Goal: Task Accomplishment & Management: Complete application form

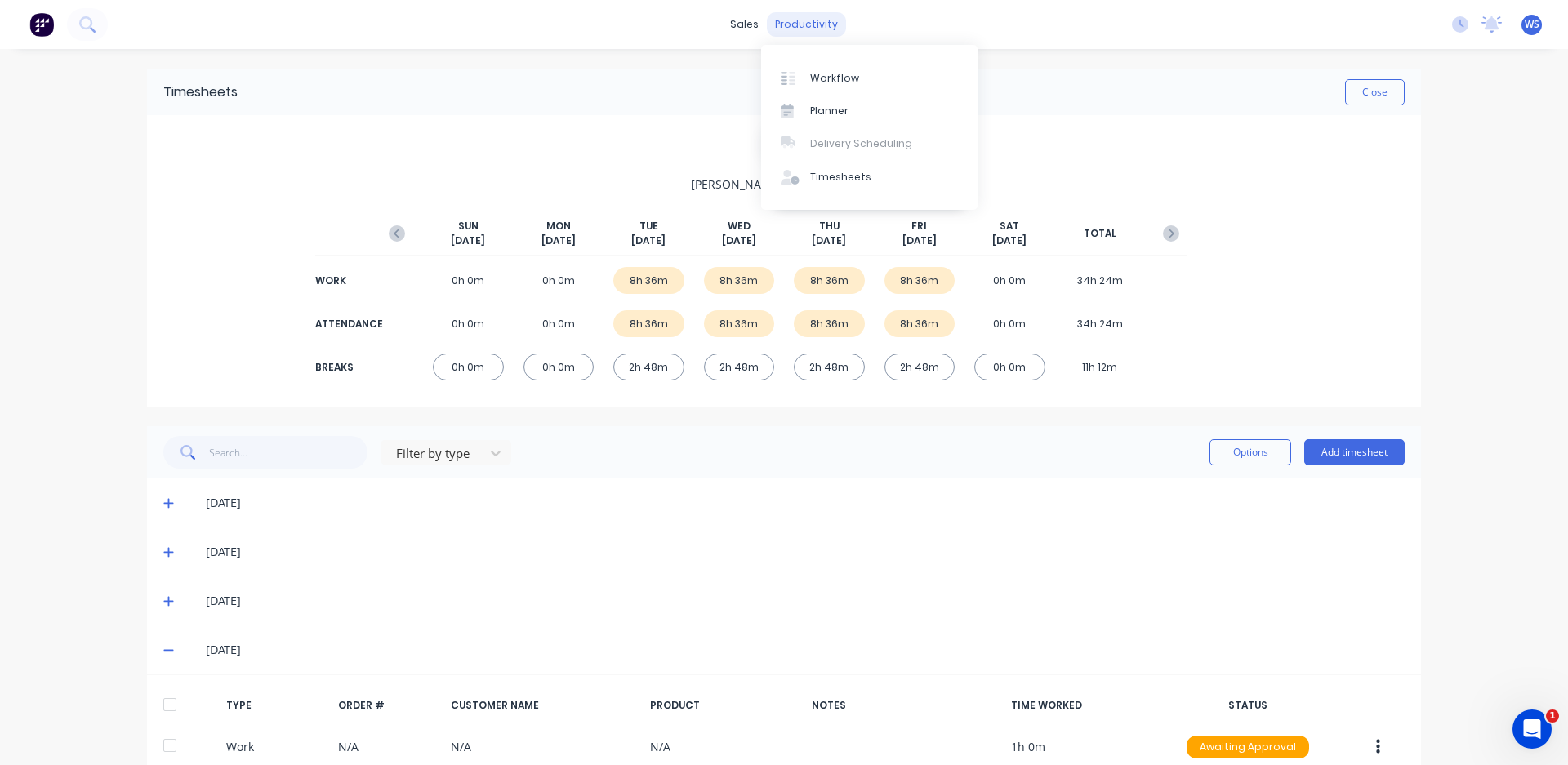
click at [811, 16] on div "productivity" at bounding box center [806, 24] width 79 height 25
click at [844, 187] on link "Timesheets" at bounding box center [869, 177] width 216 height 33
click at [818, 79] on div "Workflow" at bounding box center [834, 78] width 49 height 15
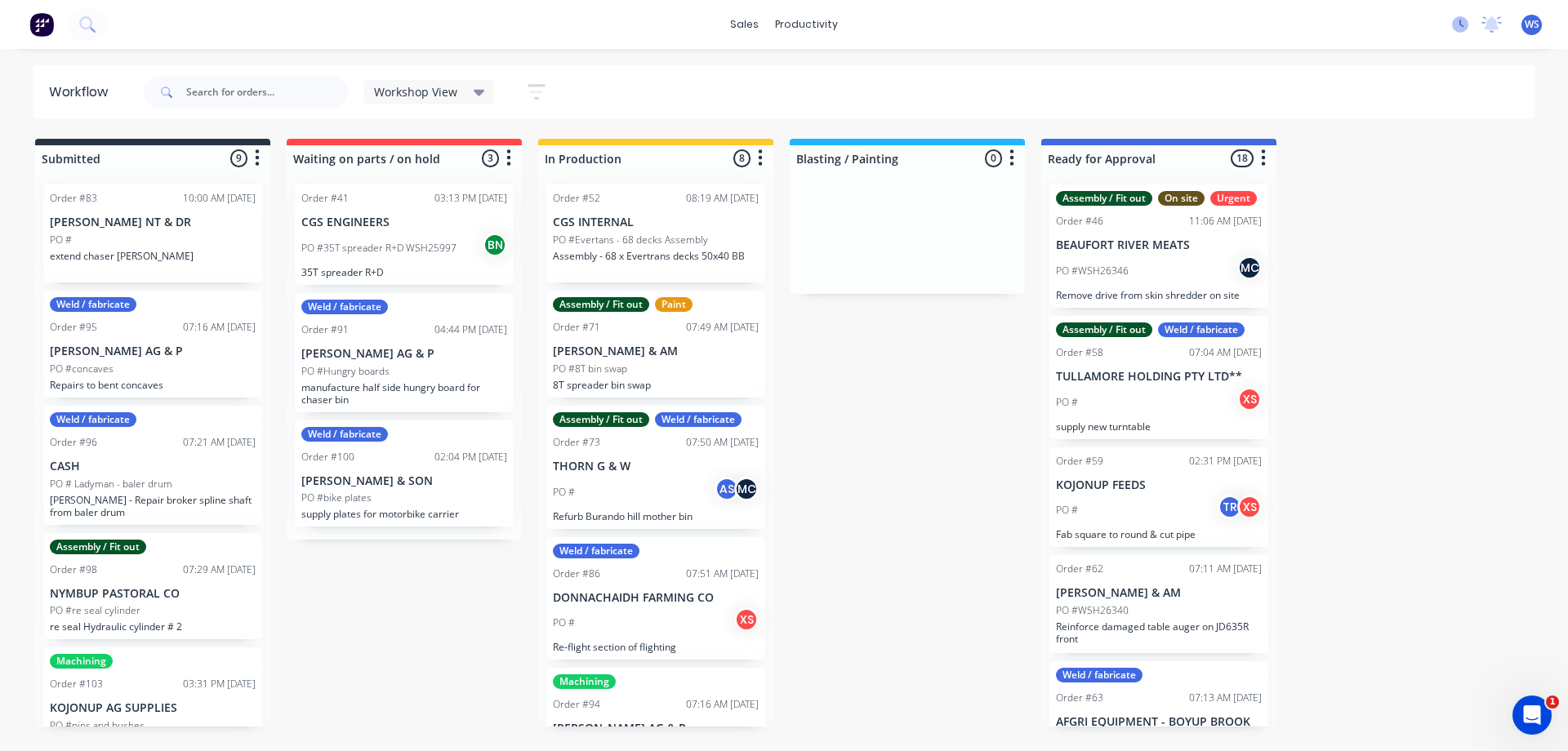
click at [1460, 26] on icon at bounding box center [1460, 24] width 16 height 16
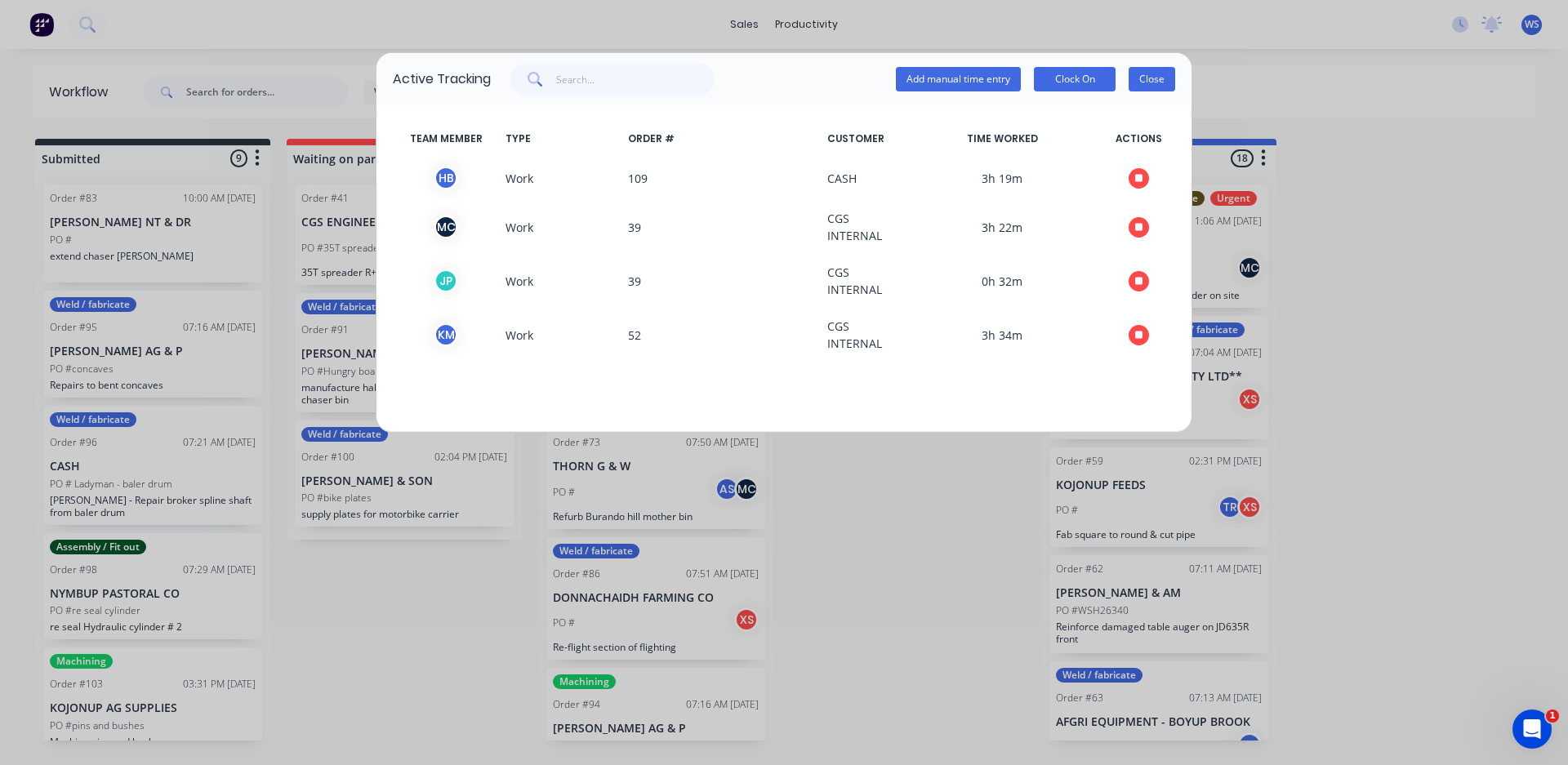
click at [1138, 85] on button "Close" at bounding box center [1151, 79] width 47 height 25
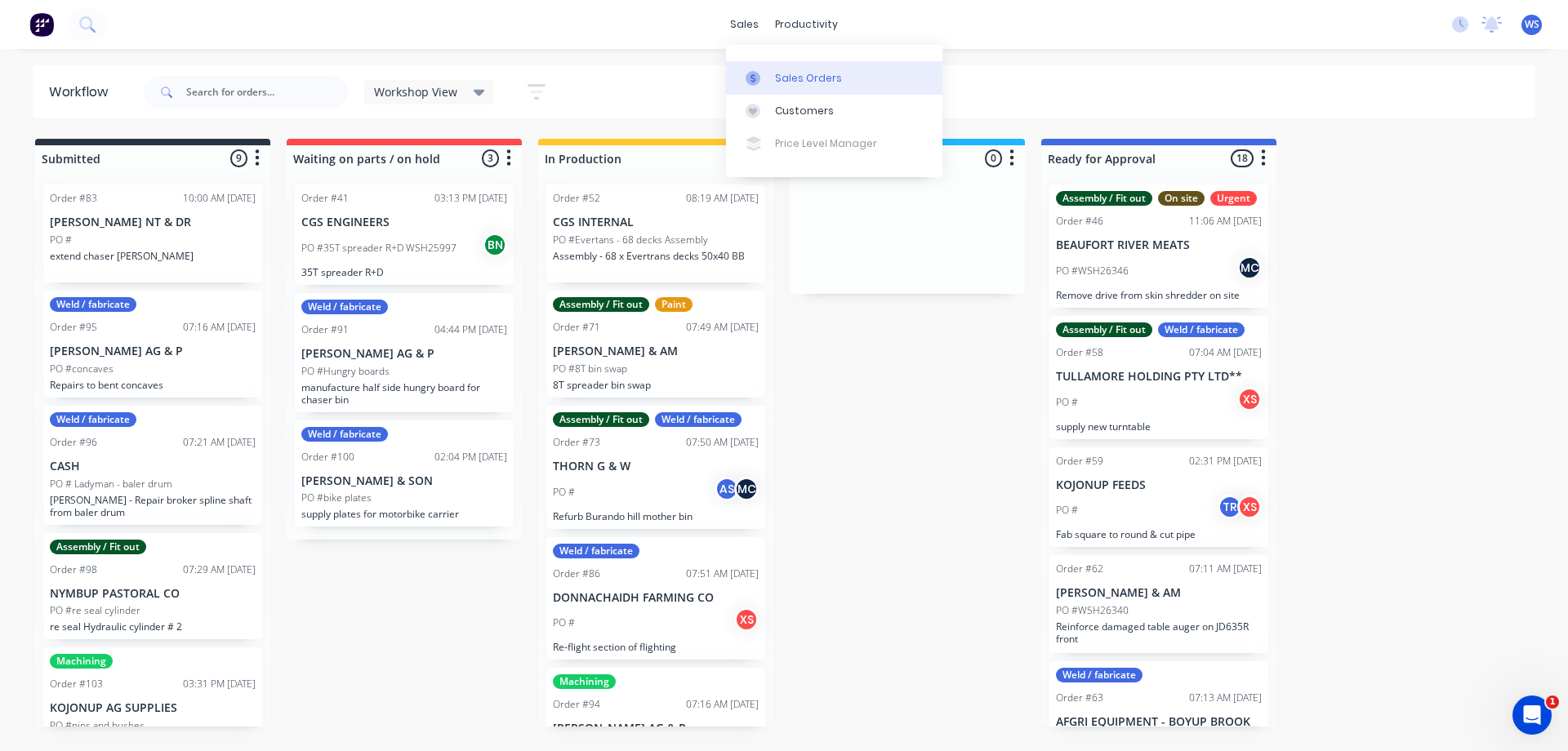
click at [778, 85] on div "Sales Orders" at bounding box center [808, 78] width 67 height 15
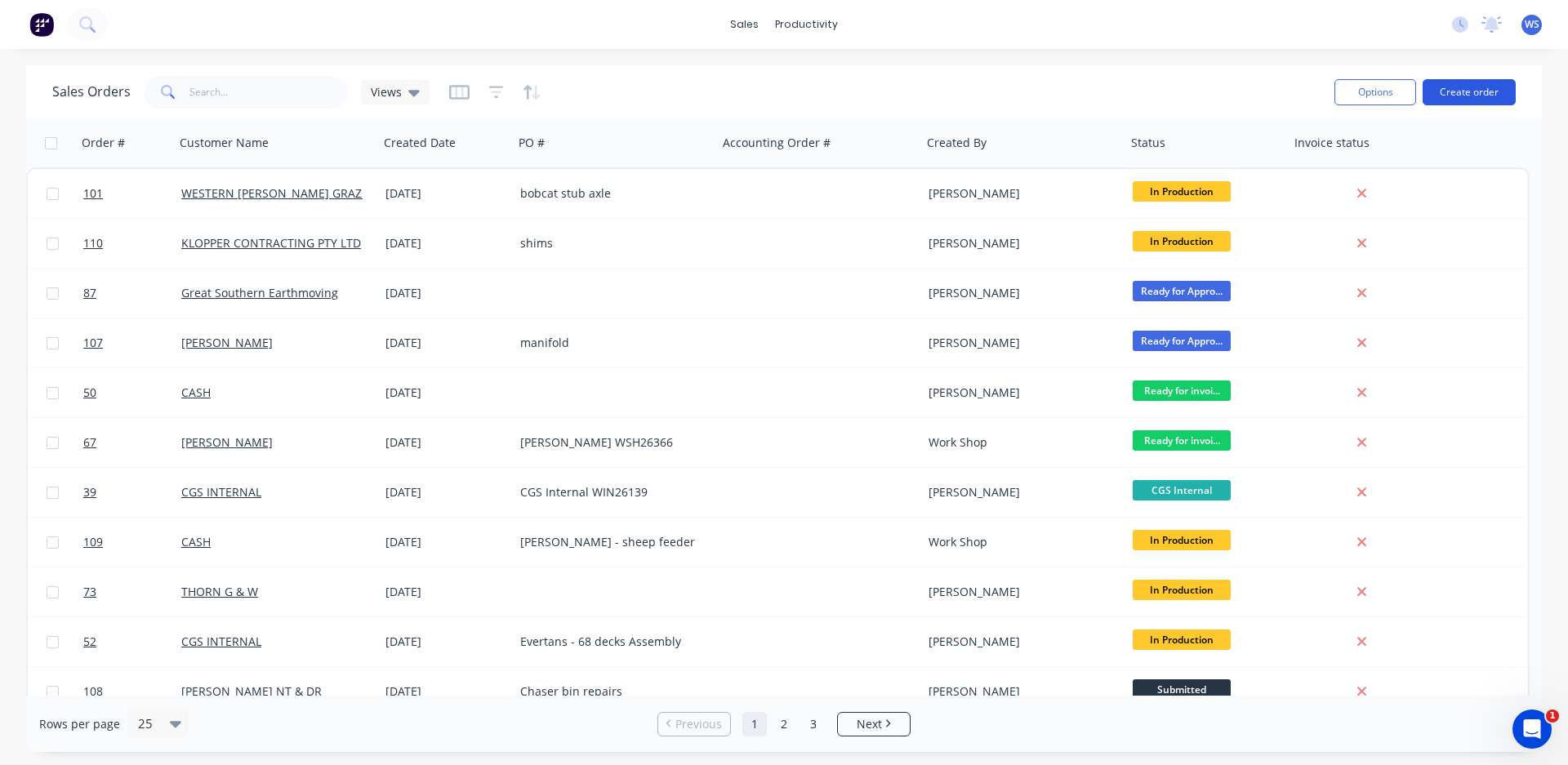
click at [1468, 86] on button "Create order" at bounding box center [1469, 92] width 93 height 26
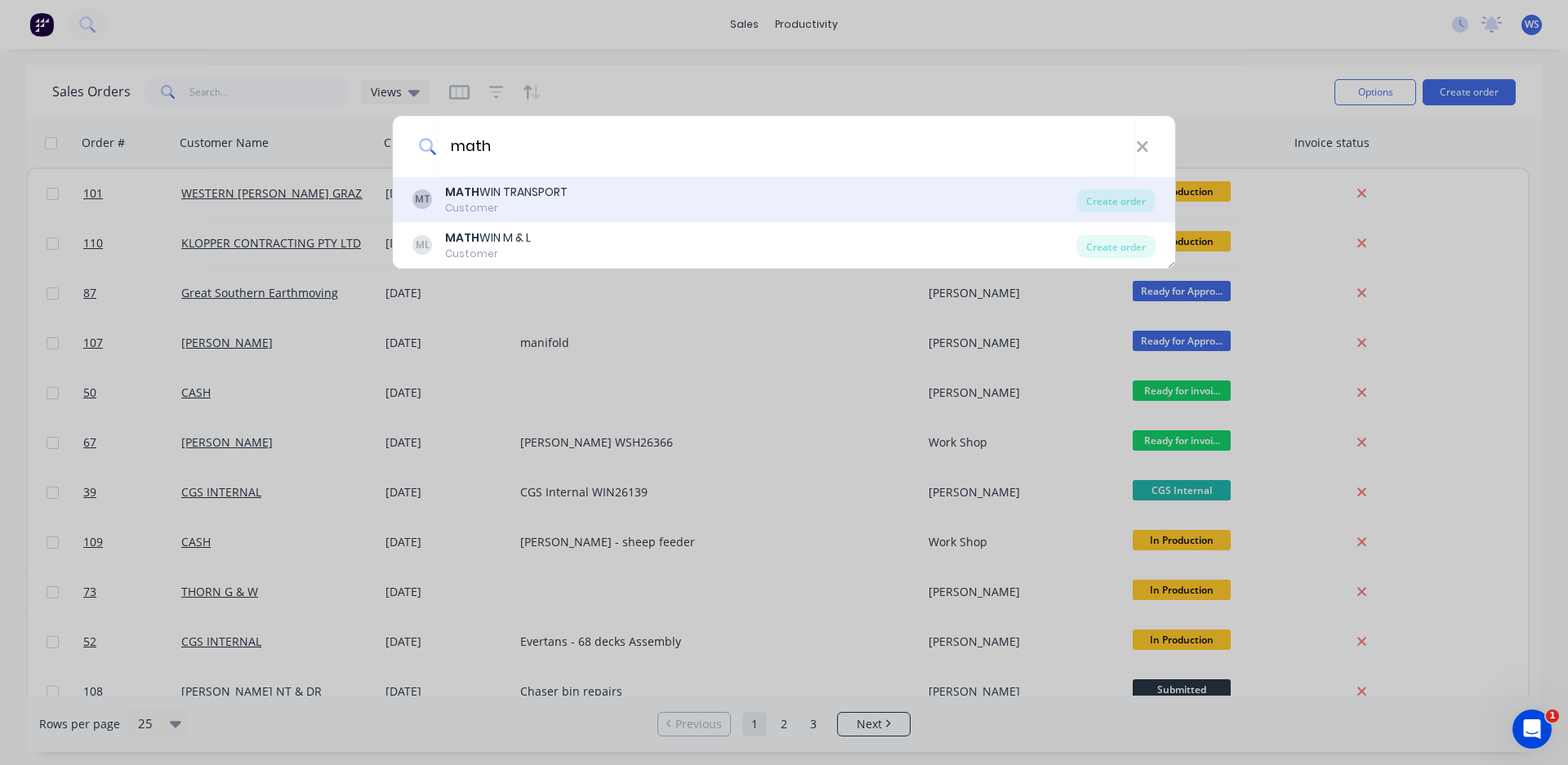
type input "math"
click at [552, 196] on div "MATH WIN TRANSPORT" at bounding box center [507, 191] width 123 height 17
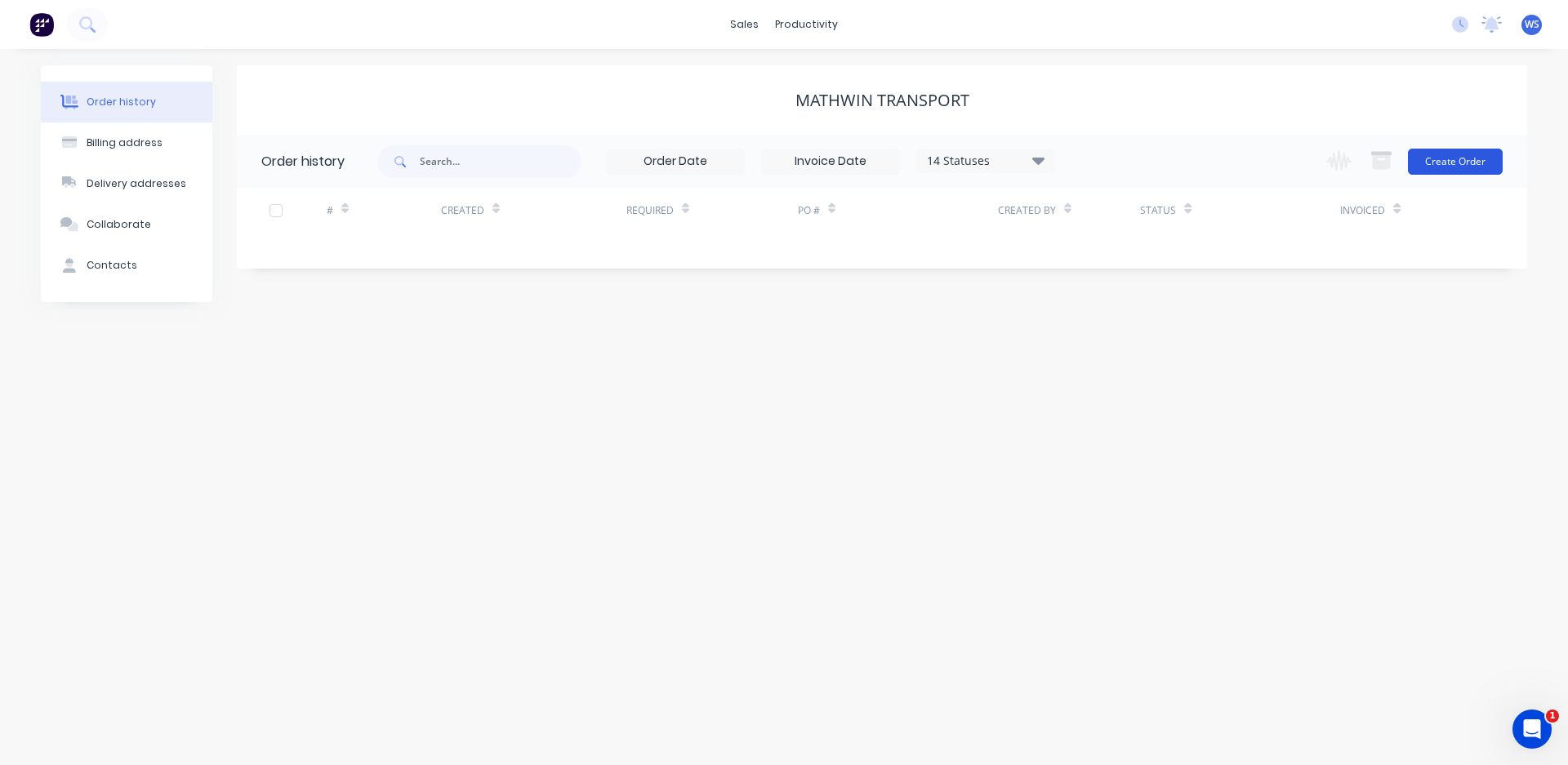
click at [1461, 164] on button "Create Order" at bounding box center [1455, 162] width 95 height 26
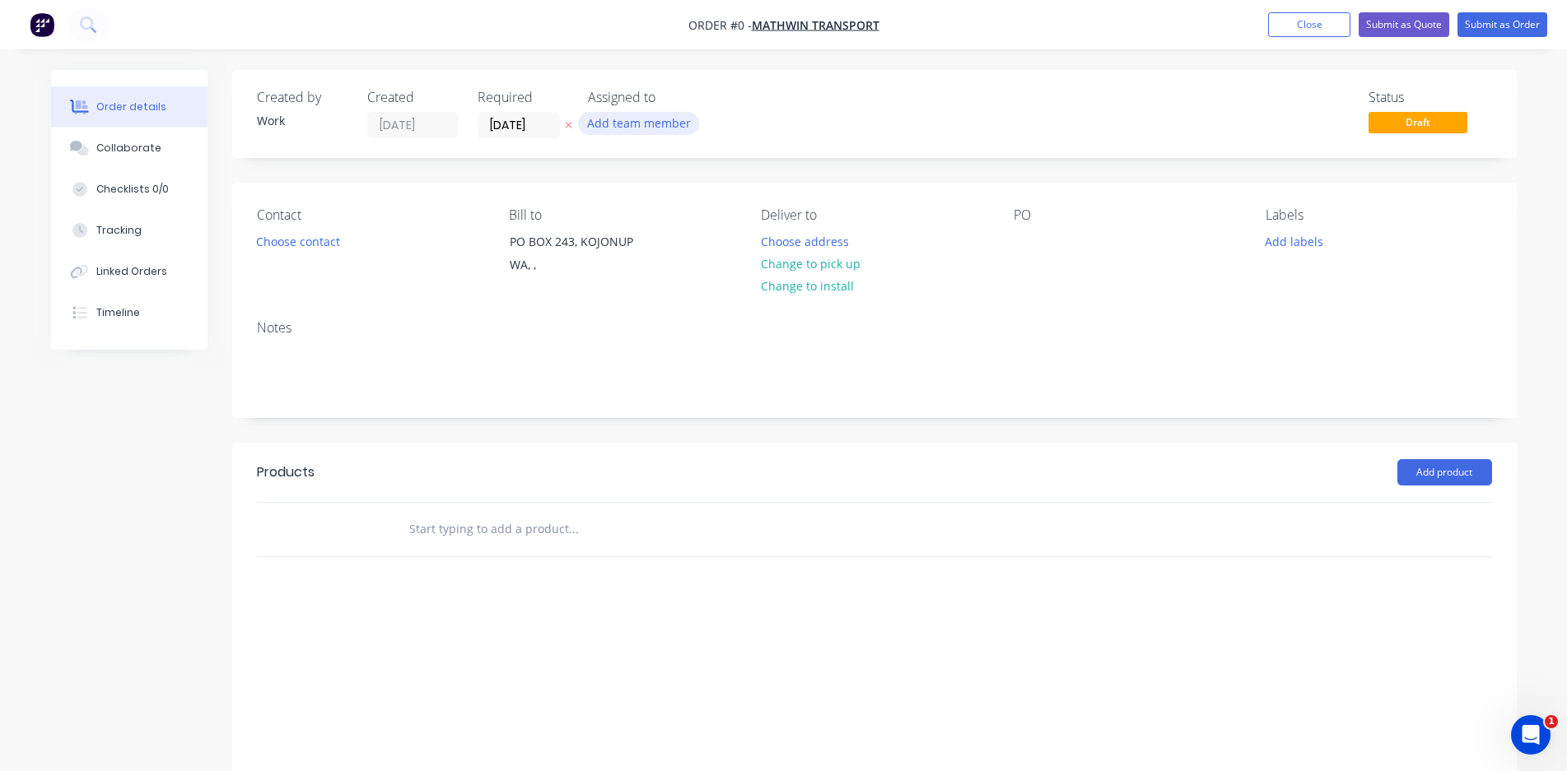
click at [650, 114] on button "Add team member" at bounding box center [638, 123] width 121 height 22
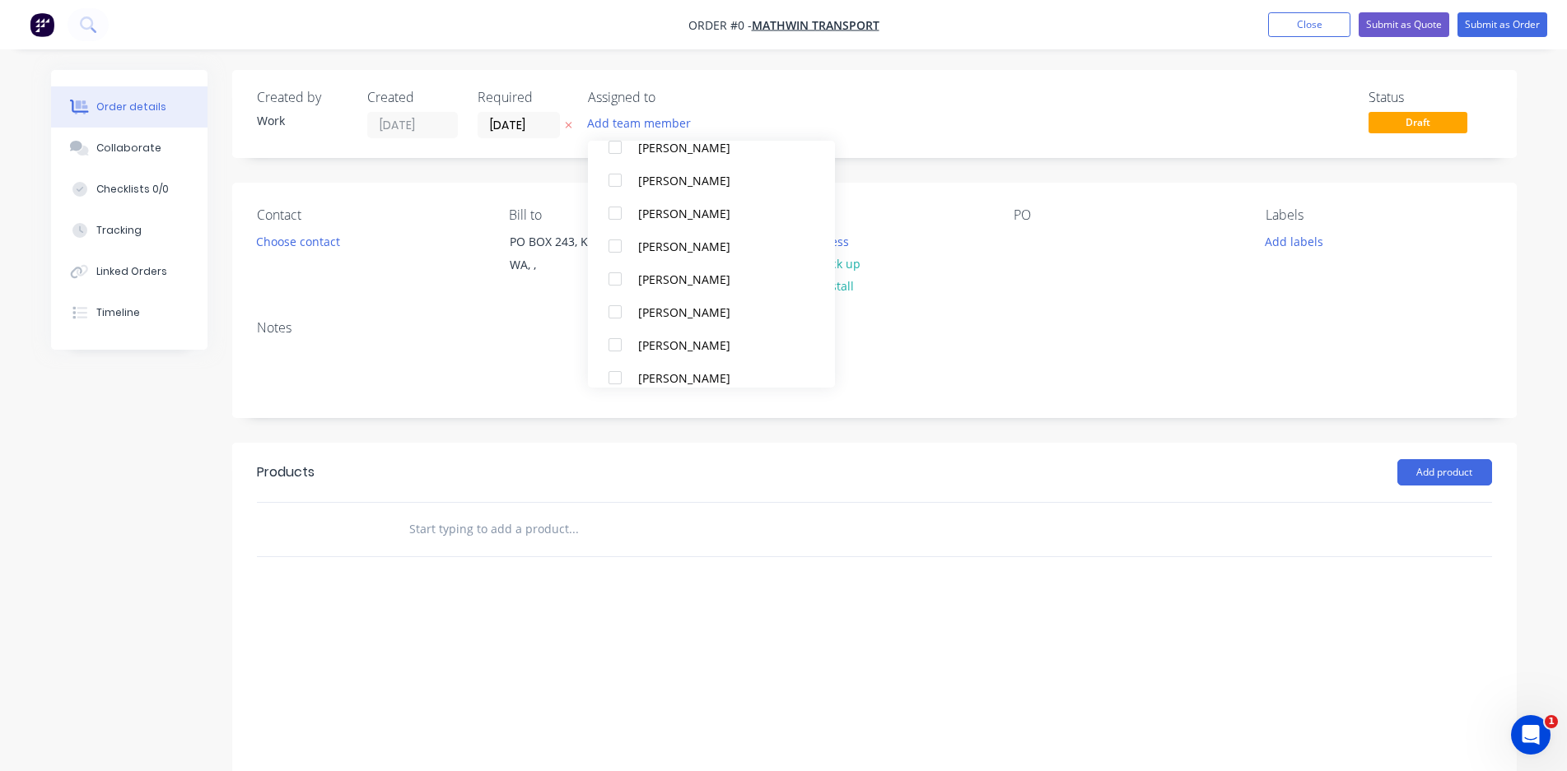
scroll to position [214, 0]
click at [692, 363] on div "[PERSON_NAME]" at bounding box center [720, 363] width 165 height 17
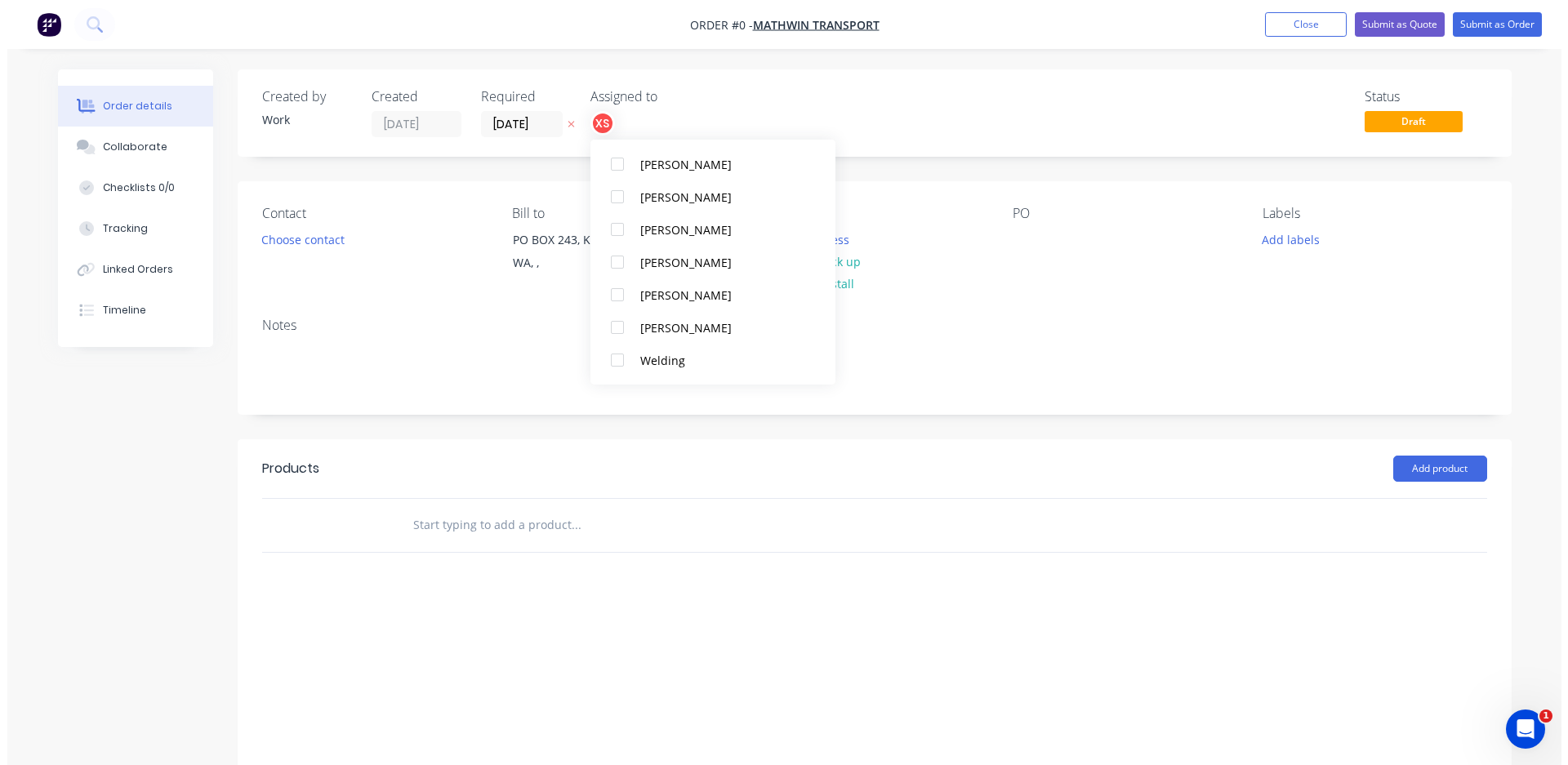
scroll to position [0, 0]
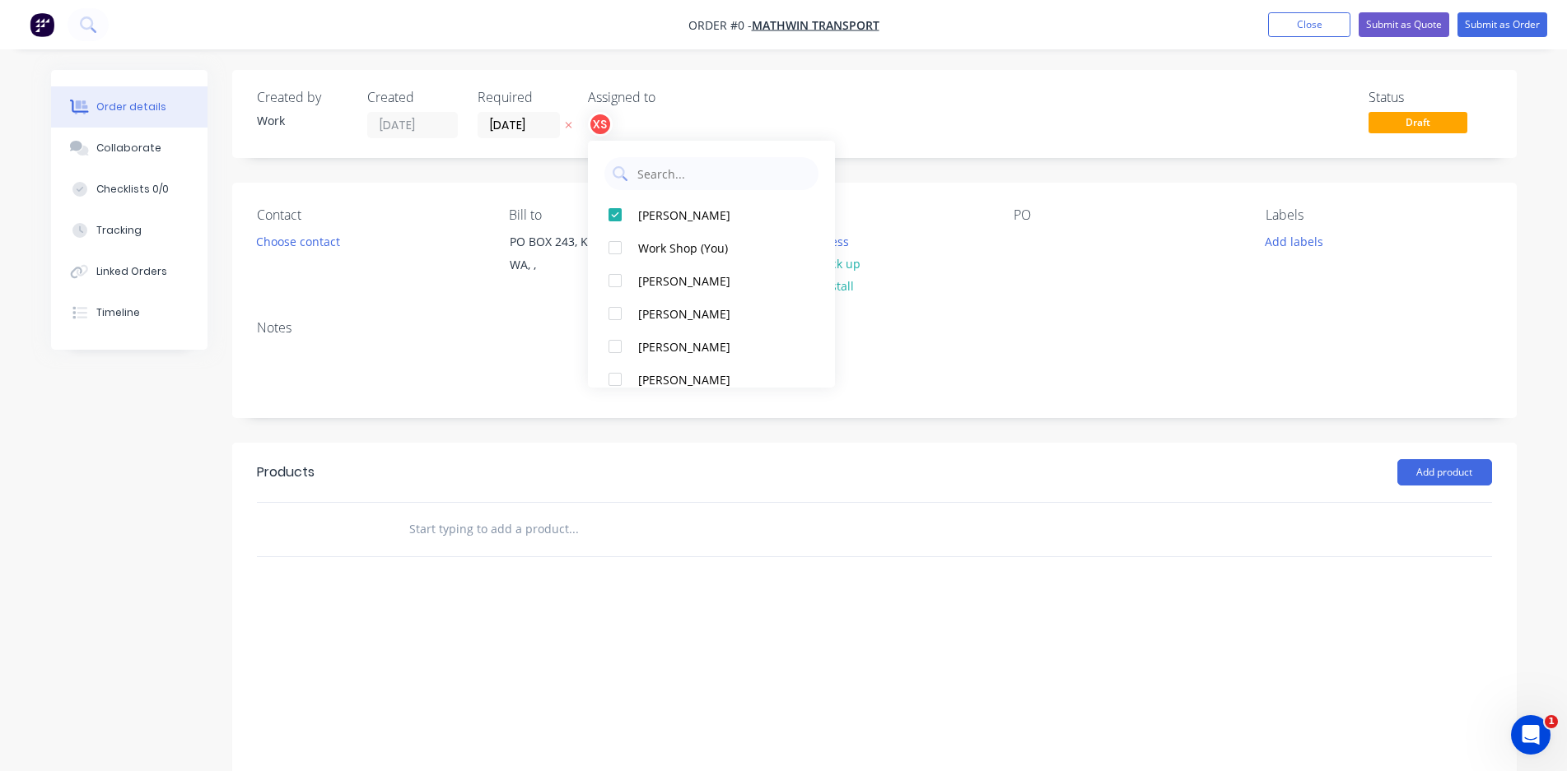
click at [886, 92] on div "Order details Collaborate Checklists 0/0 Tracking Linked Orders Timeline Order …" at bounding box center [784, 460] width 1499 height 781
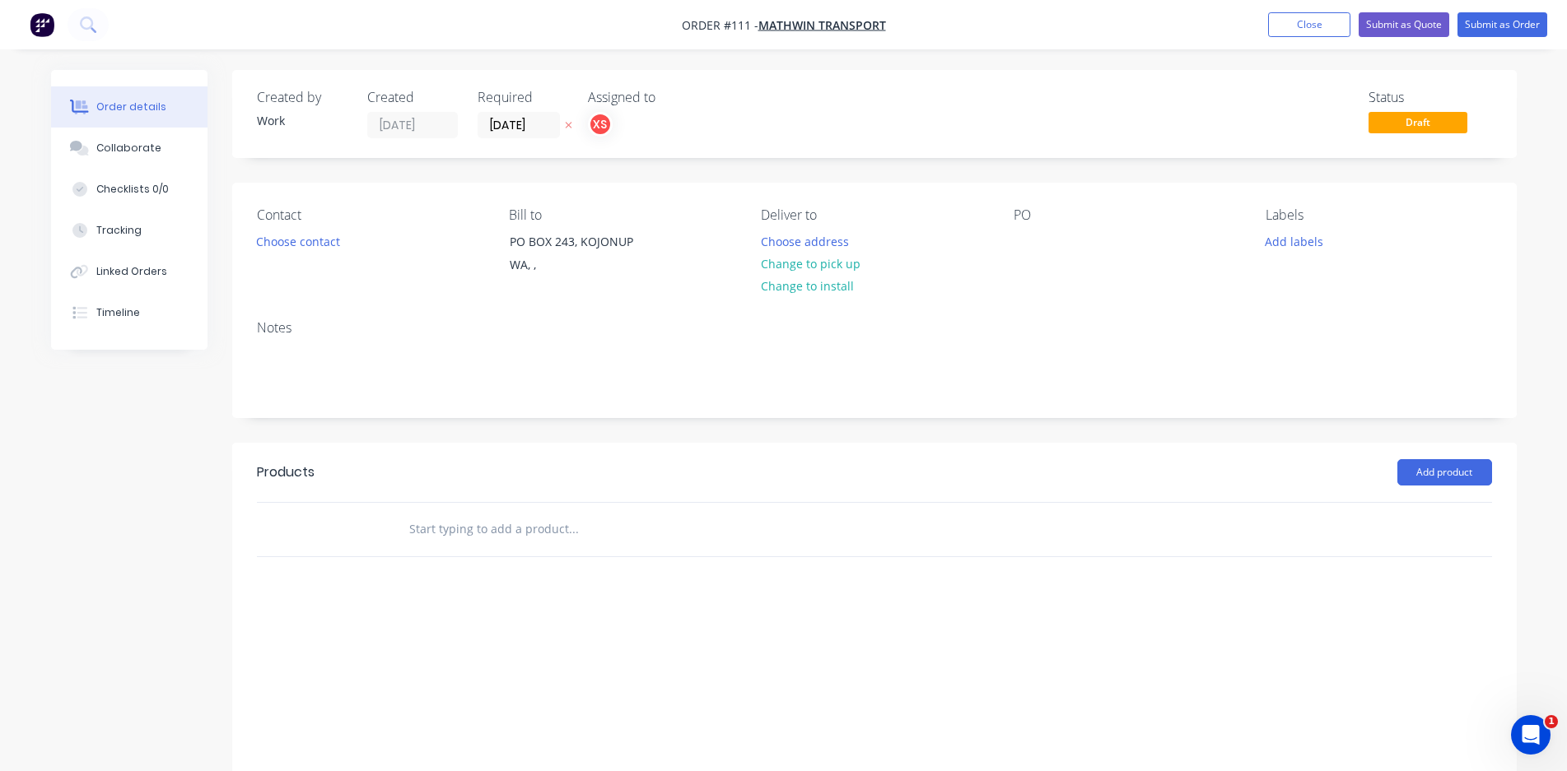
click at [1024, 217] on div "PO" at bounding box center [1127, 215] width 226 height 16
click at [1014, 218] on div "PO" at bounding box center [1127, 215] width 226 height 16
click at [1483, 22] on button "Submit as Order" at bounding box center [1502, 24] width 90 height 25
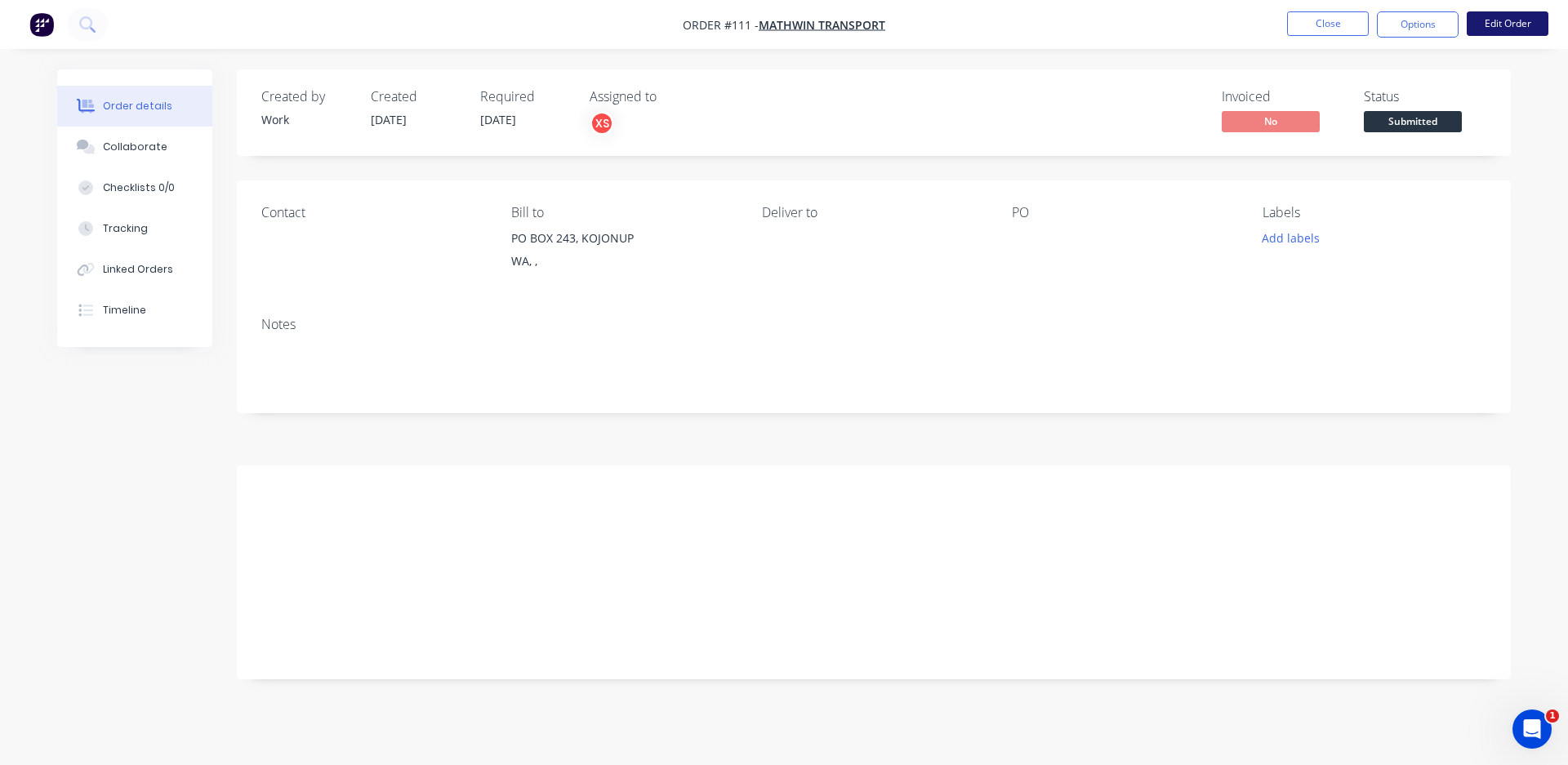
click at [1487, 25] on button "Edit Order" at bounding box center [1508, 24] width 81 height 25
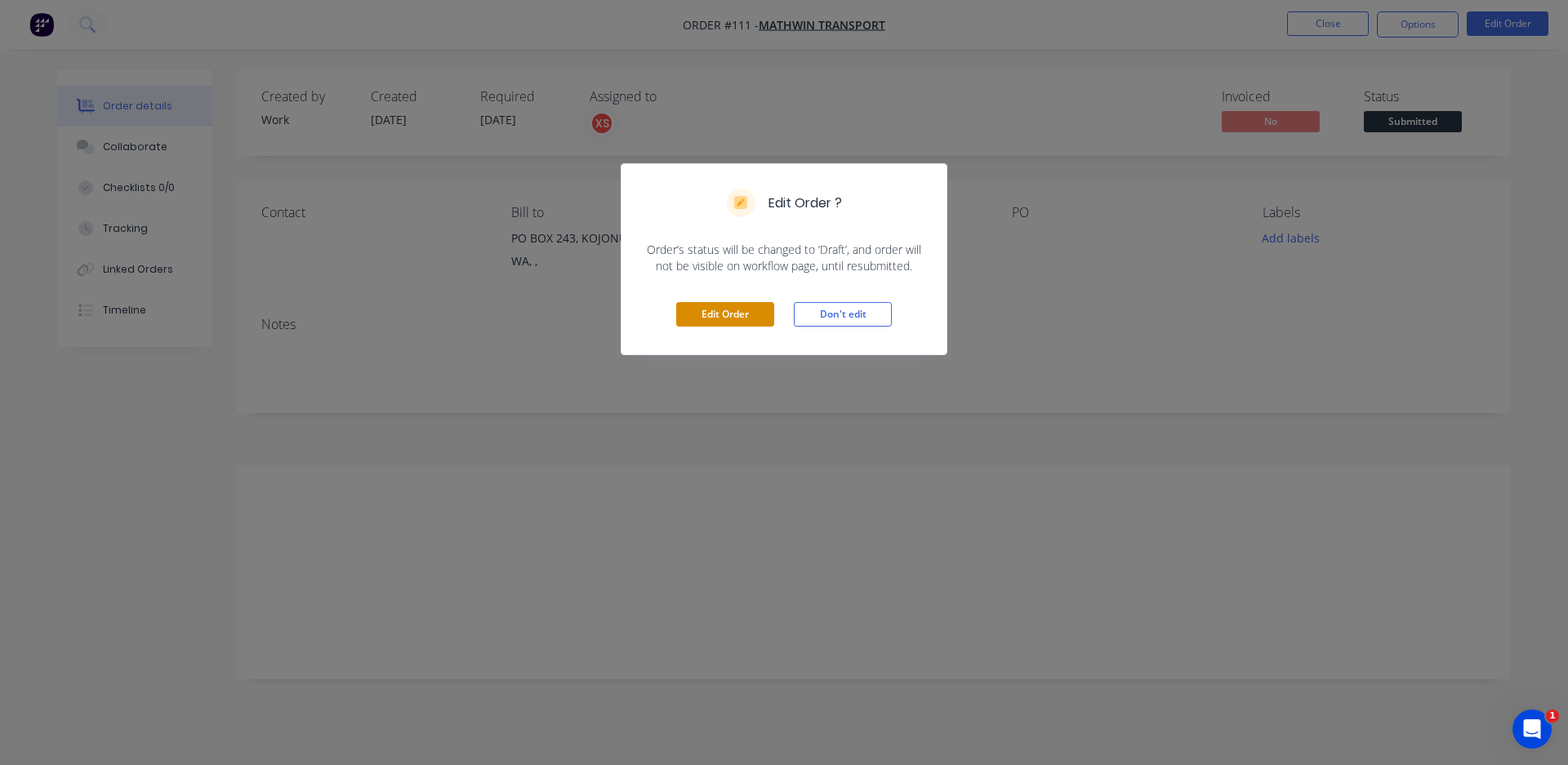
click at [731, 312] on button "Edit Order" at bounding box center [725, 315] width 98 height 25
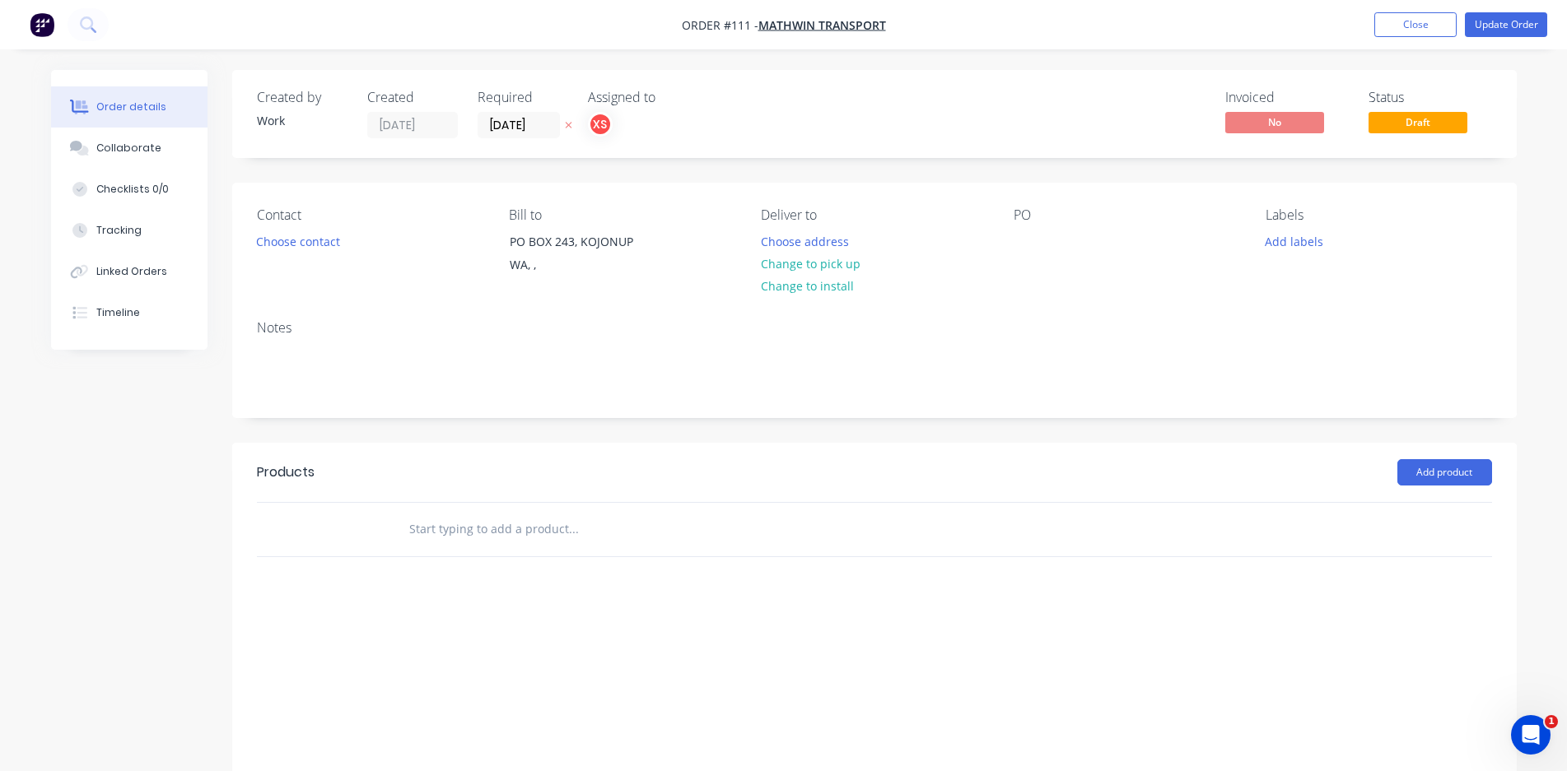
click at [1033, 216] on div "PO" at bounding box center [1127, 215] width 226 height 16
click at [1023, 242] on div at bounding box center [1027, 242] width 26 height 24
click at [950, 477] on div "Add product" at bounding box center [1005, 472] width 972 height 26
click at [1492, 21] on button "Update Order" at bounding box center [1506, 24] width 82 height 25
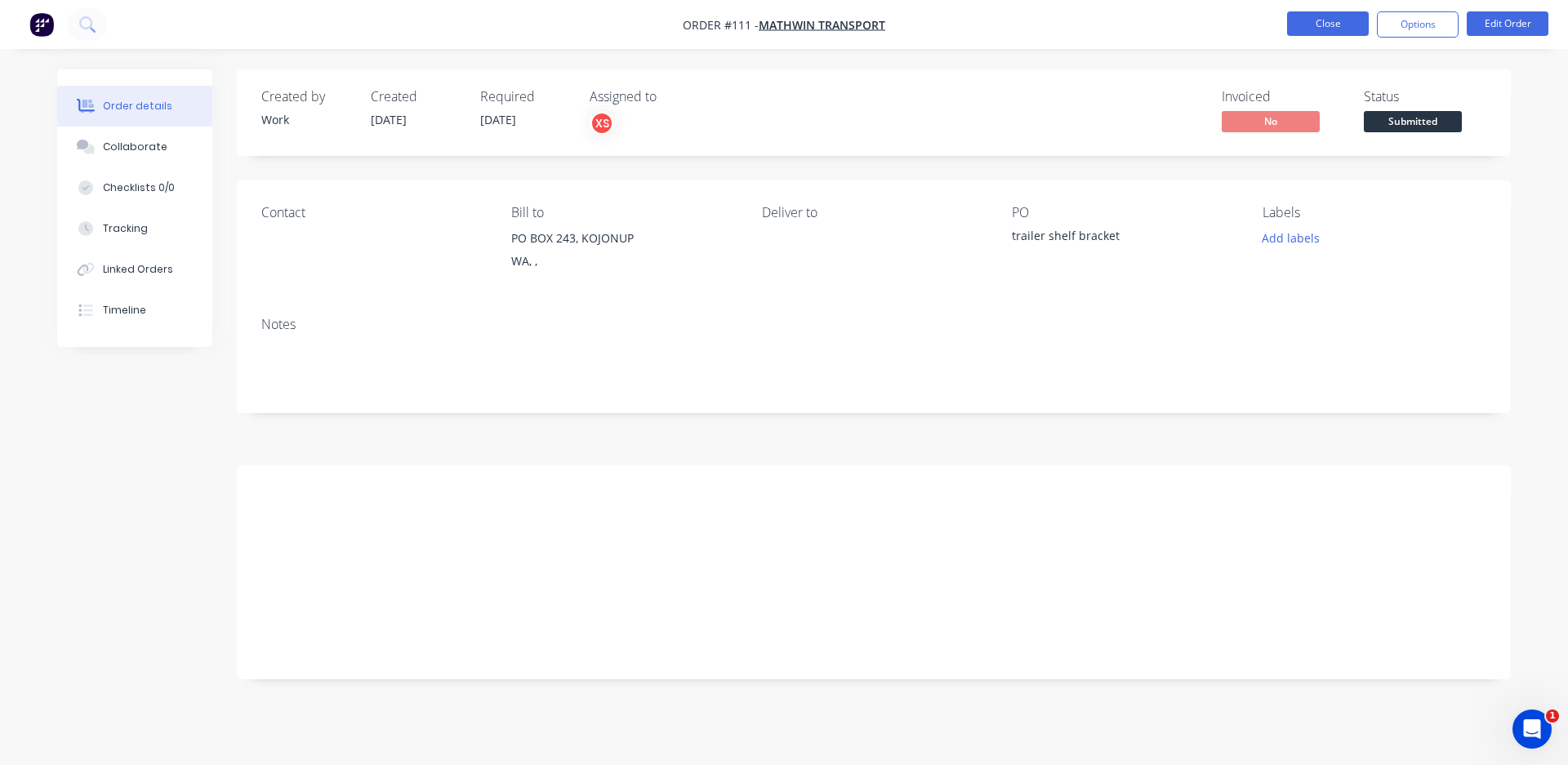
click at [1332, 25] on button "Close" at bounding box center [1328, 24] width 81 height 25
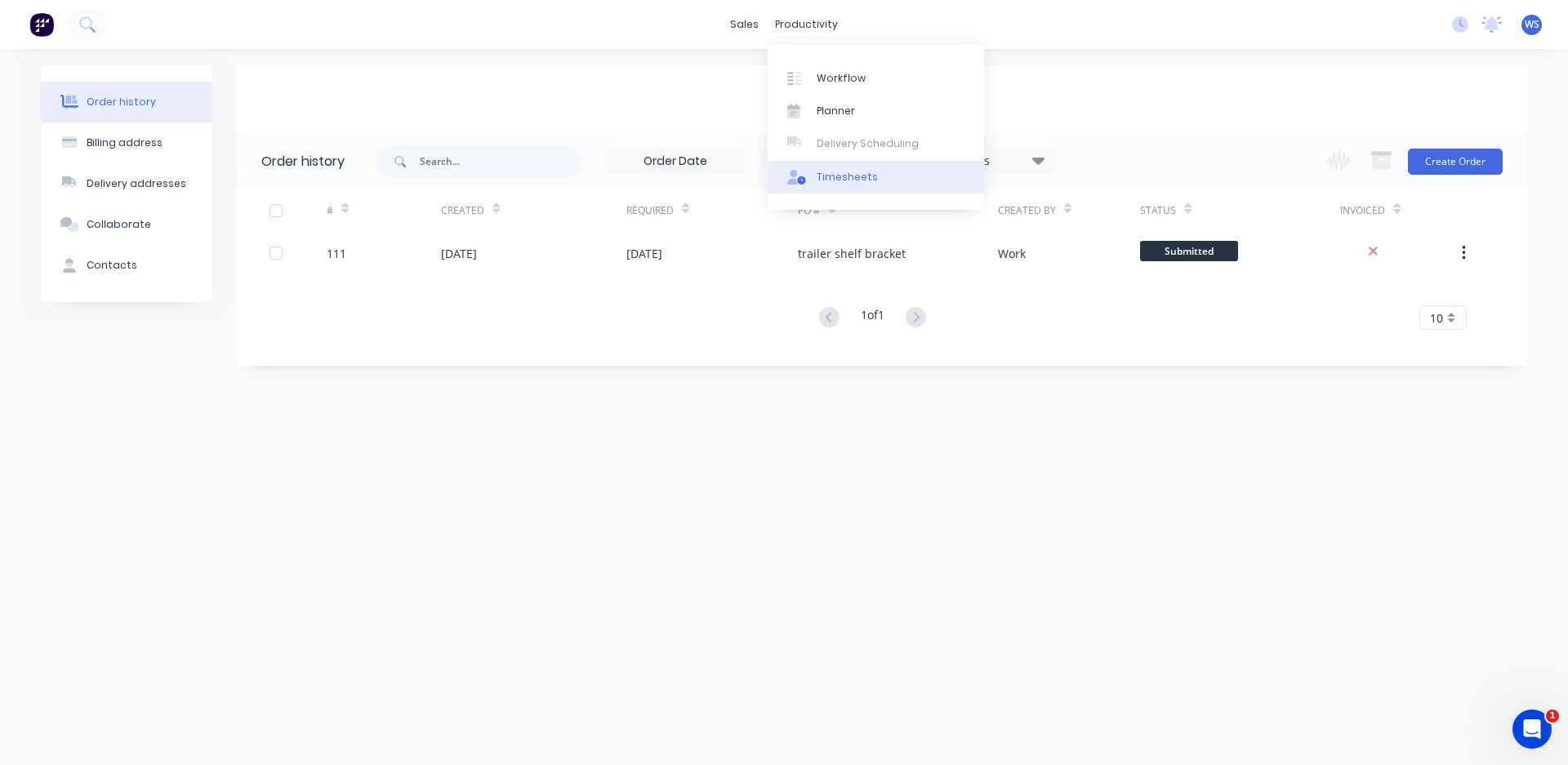
click at [832, 174] on div "Timesheets" at bounding box center [847, 177] width 61 height 15
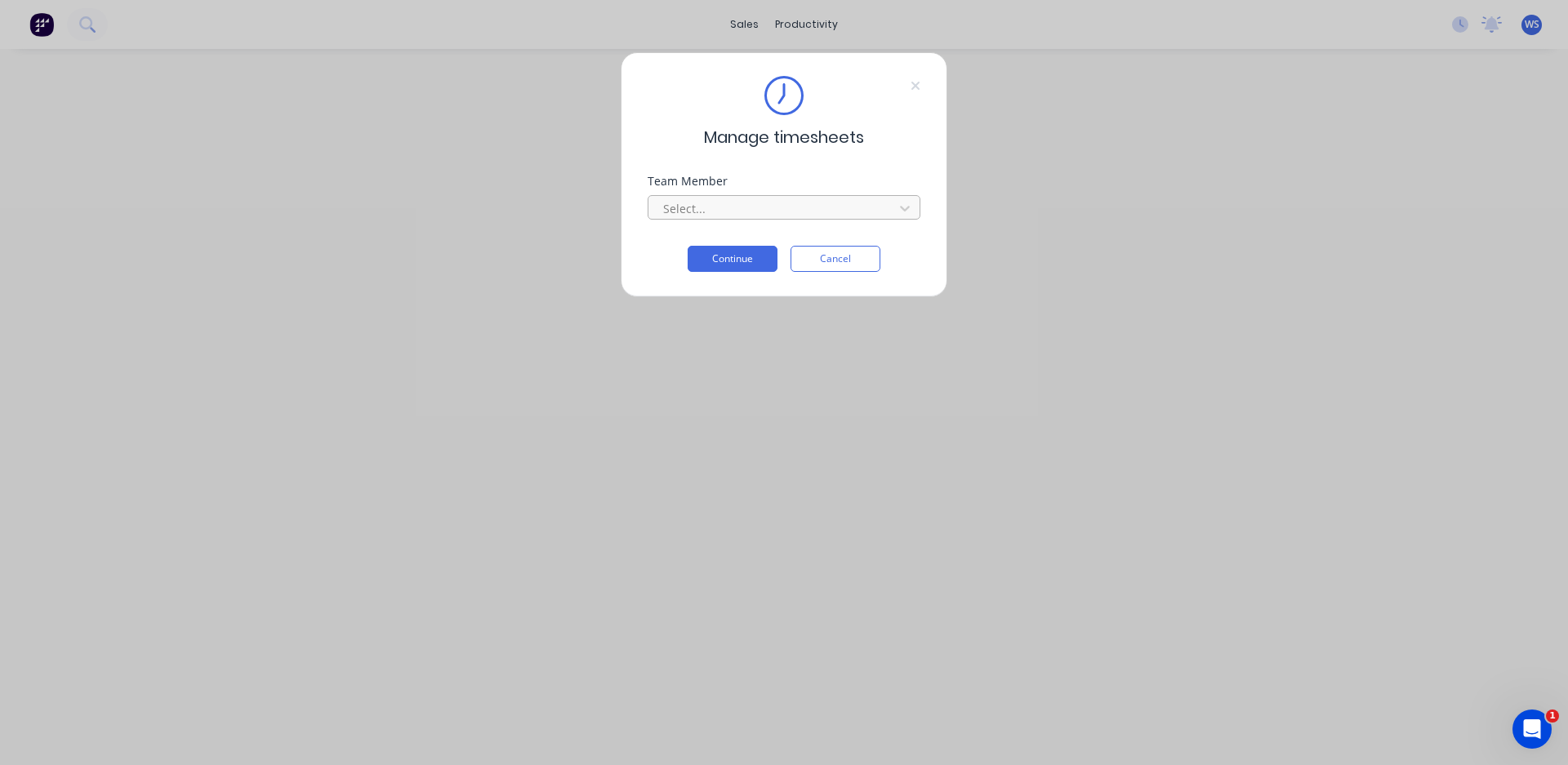
click at [833, 205] on div at bounding box center [774, 208] width 224 height 21
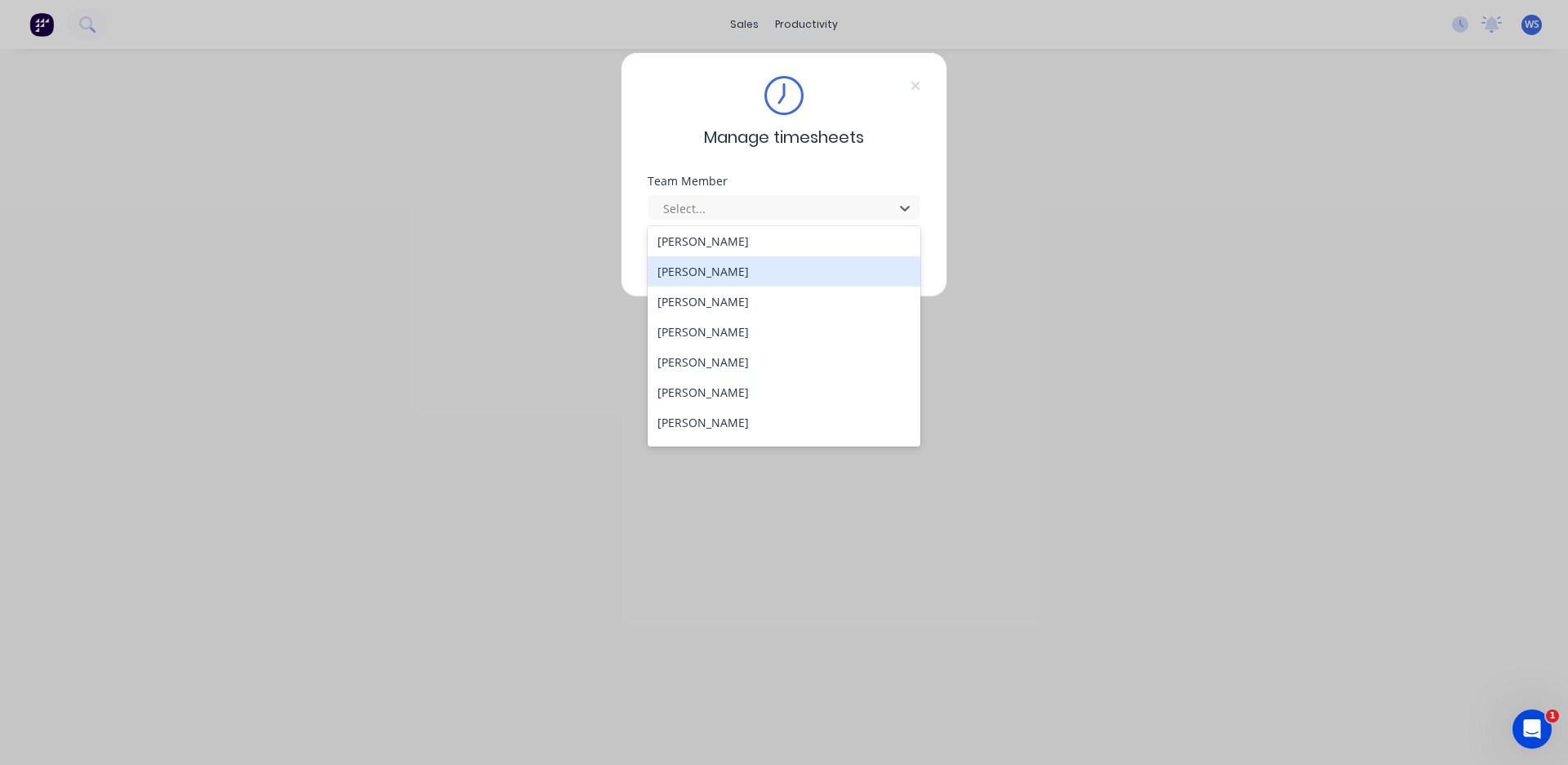
scroll to position [149, 0]
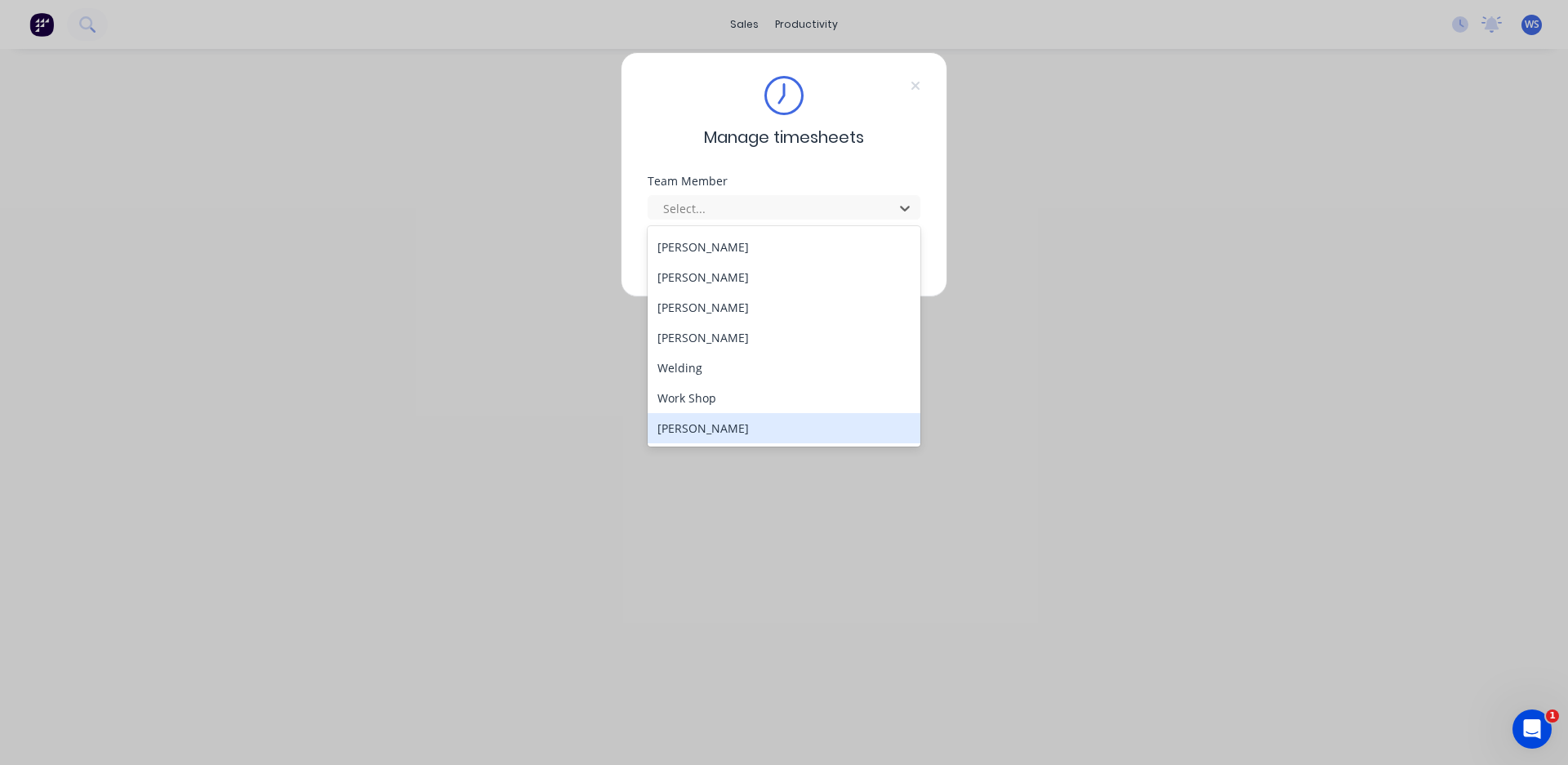
click at [741, 425] on div "[PERSON_NAME]" at bounding box center [784, 429] width 273 height 30
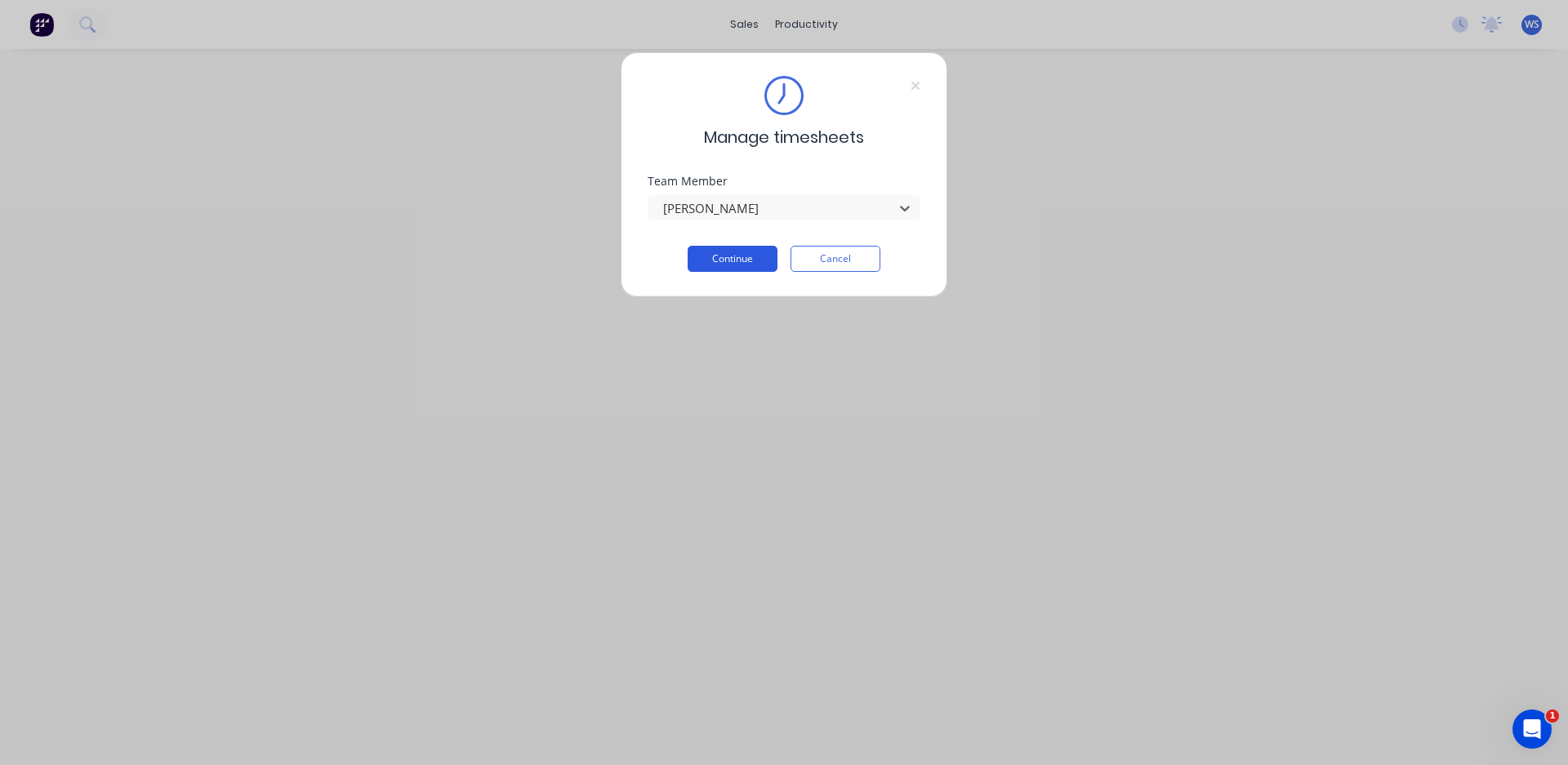
click at [723, 269] on button "Continue" at bounding box center [732, 259] width 90 height 26
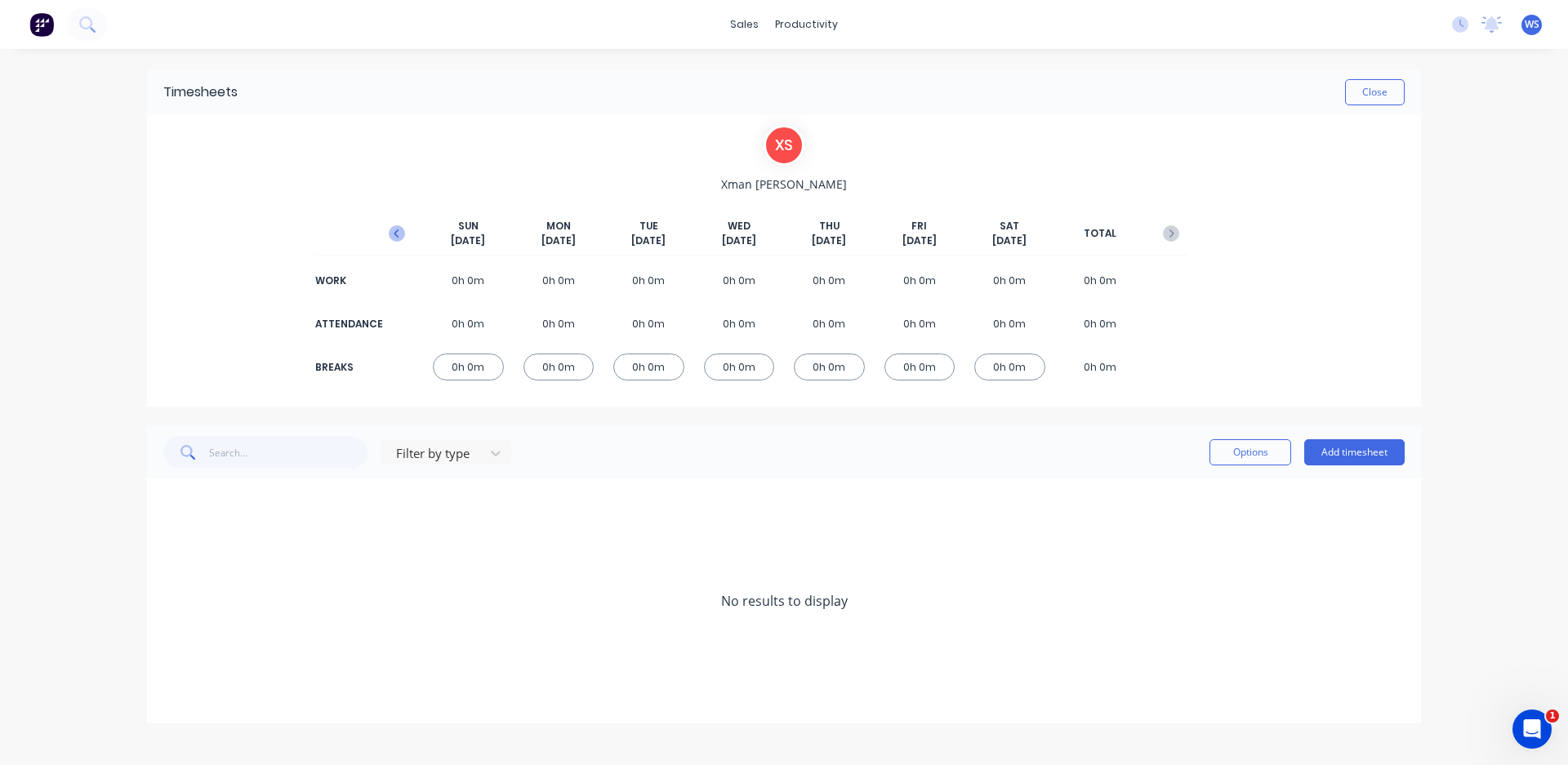
click at [392, 232] on icon "button" at bounding box center [397, 233] width 16 height 16
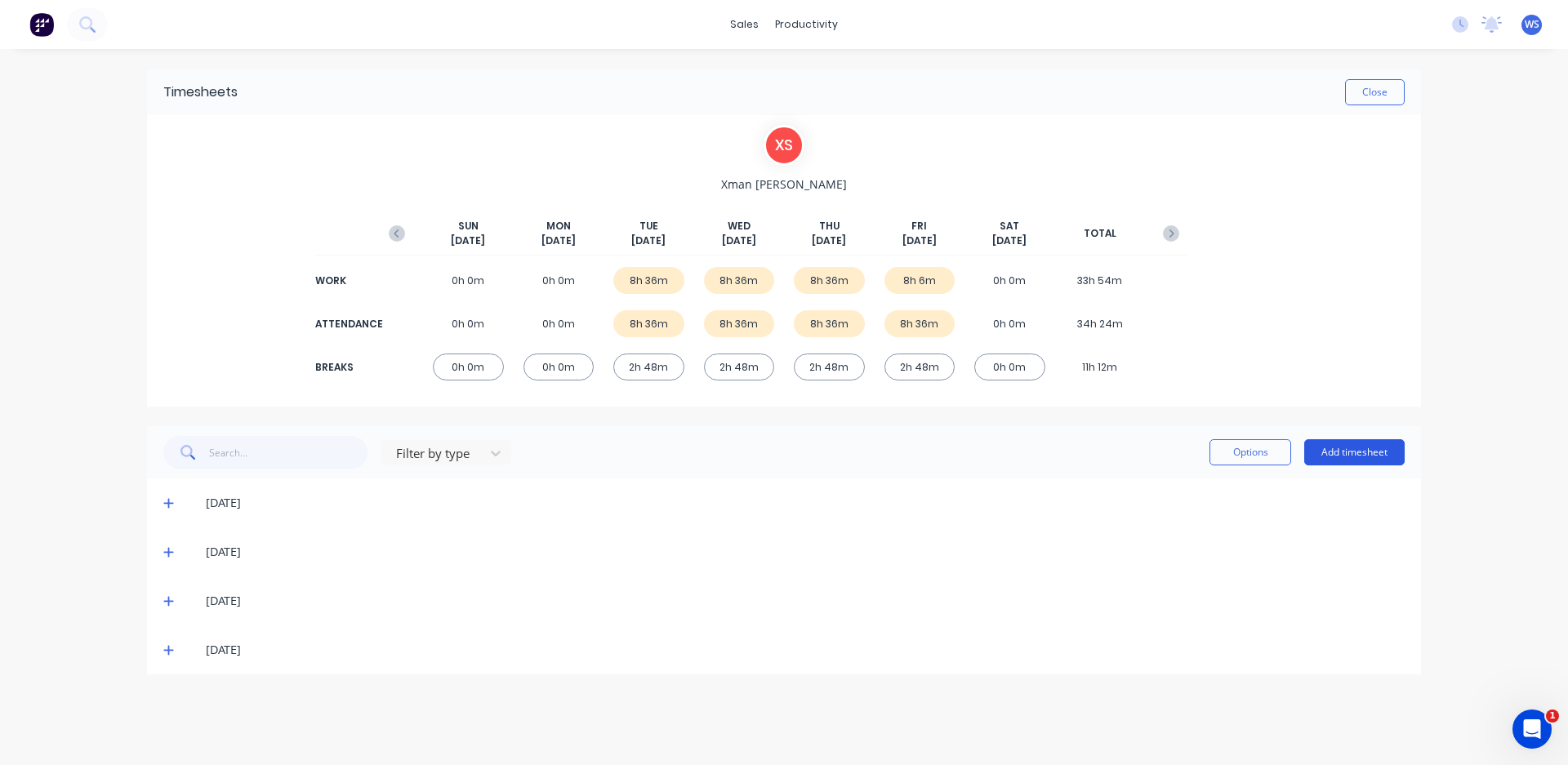
click at [1370, 459] on button "Add timesheet" at bounding box center [1354, 452] width 100 height 26
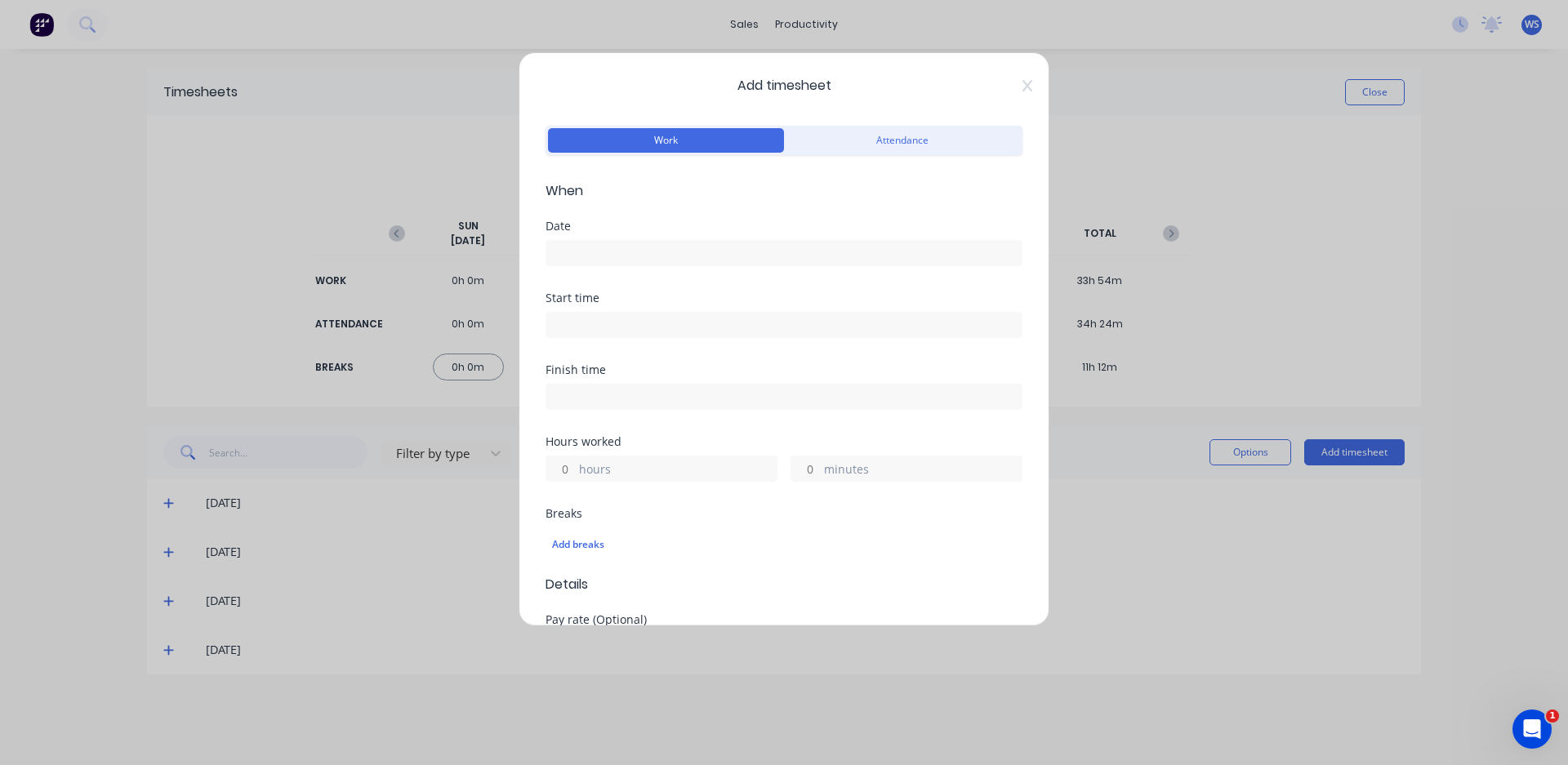
click at [655, 248] on input at bounding box center [784, 253] width 475 height 25
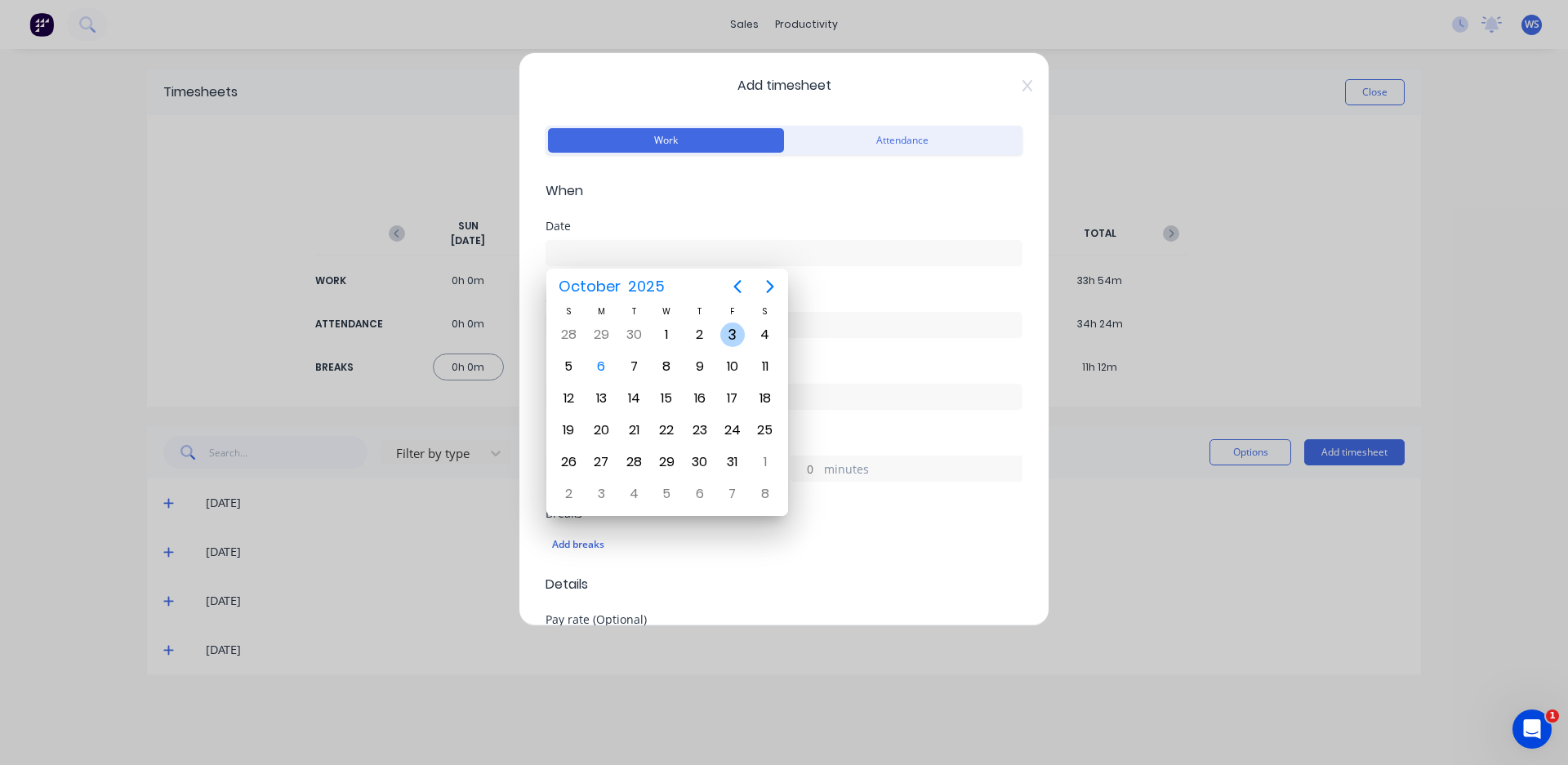
click at [725, 330] on div "3" at bounding box center [732, 334] width 25 height 25
type input "[DATE]"
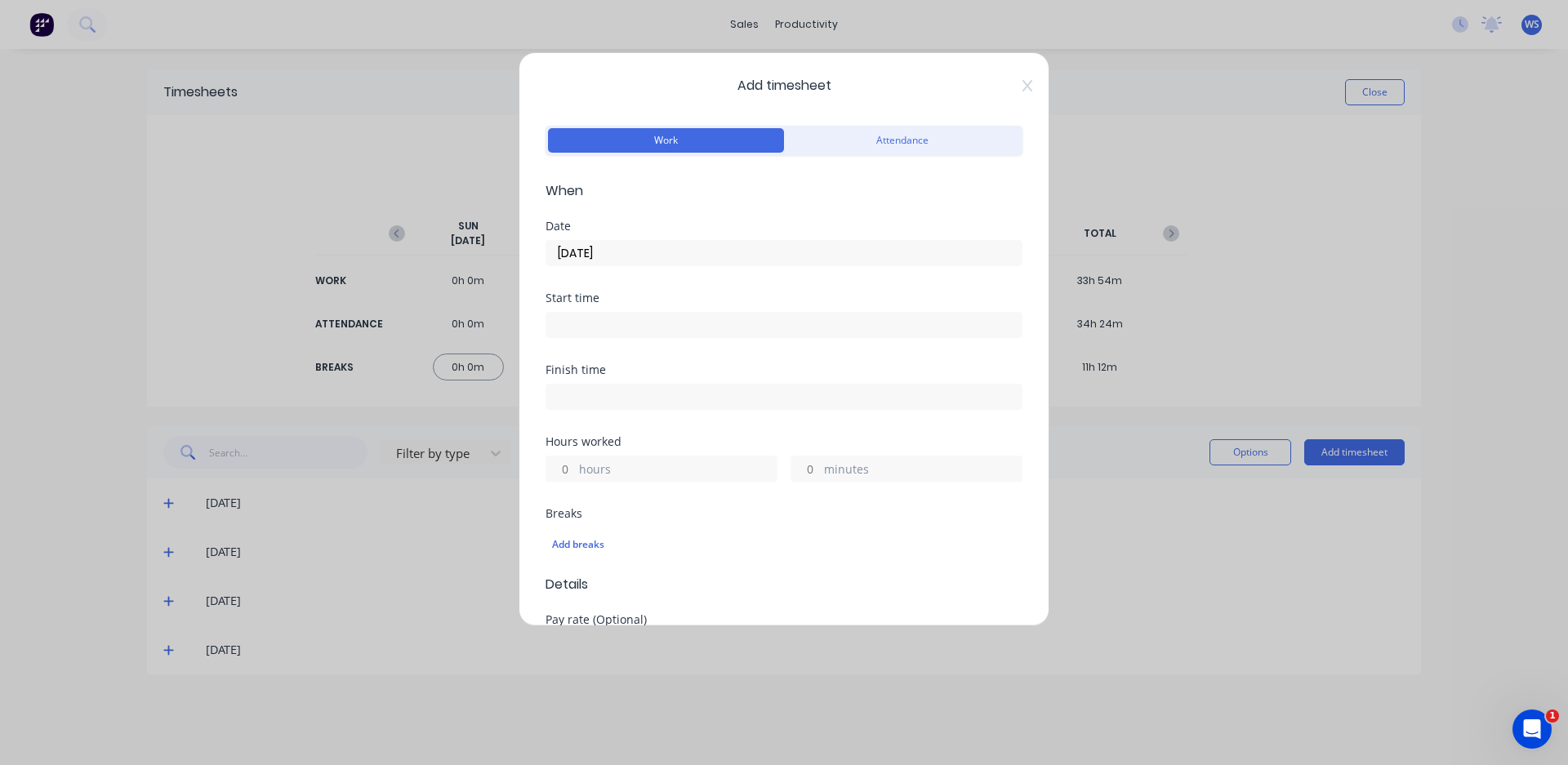
click at [608, 330] on input at bounding box center [784, 324] width 475 height 25
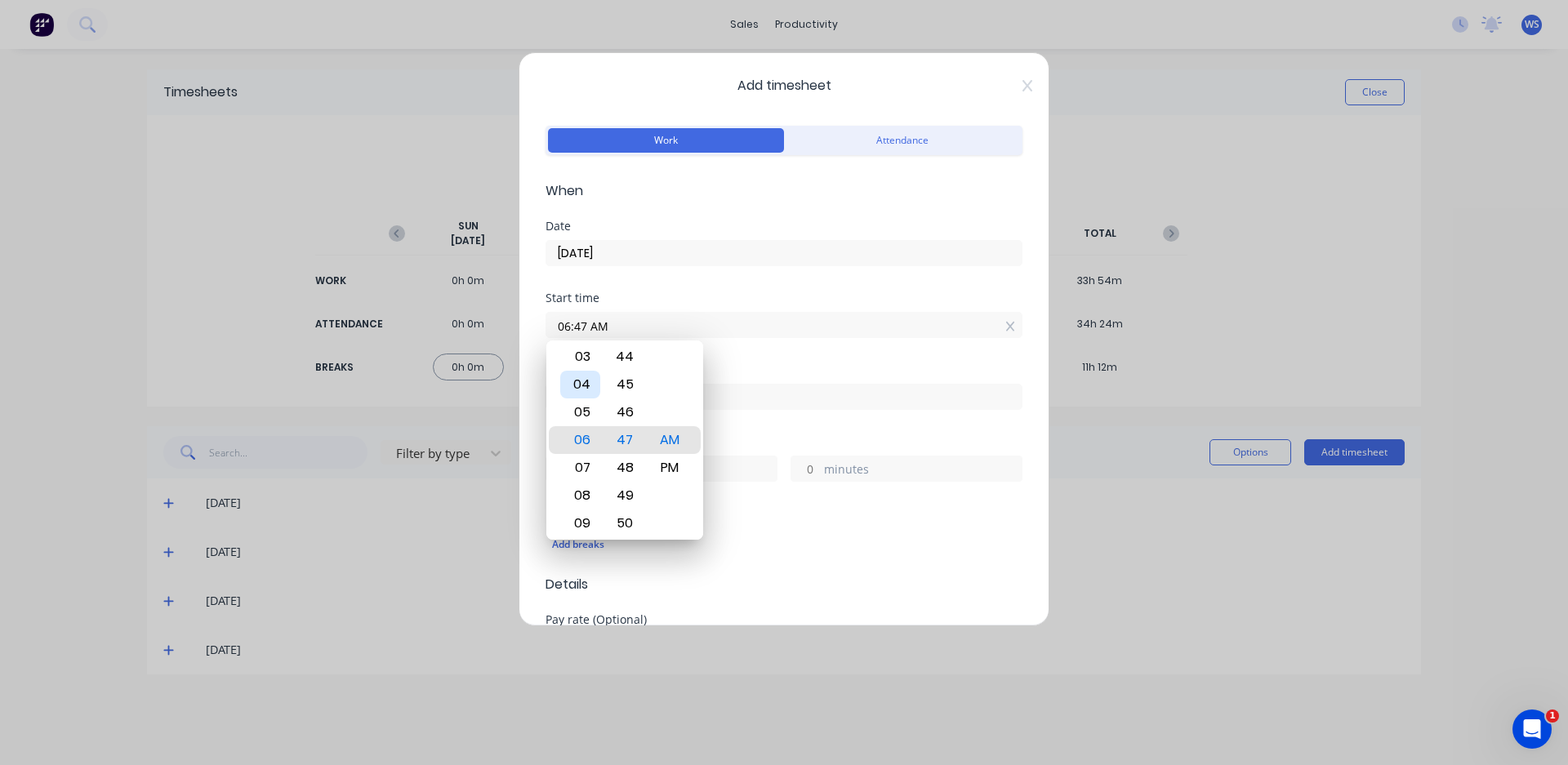
click at [582, 396] on div "04" at bounding box center [580, 385] width 40 height 28
click at [592, 525] on div "04" at bounding box center [580, 524] width 40 height 28
click at [627, 356] on div "30" at bounding box center [625, 357] width 40 height 28
click at [655, 441] on div "AM" at bounding box center [669, 441] width 40 height 28
click at [707, 354] on div "Start time 04:30 AM" at bounding box center [784, 328] width 477 height 71
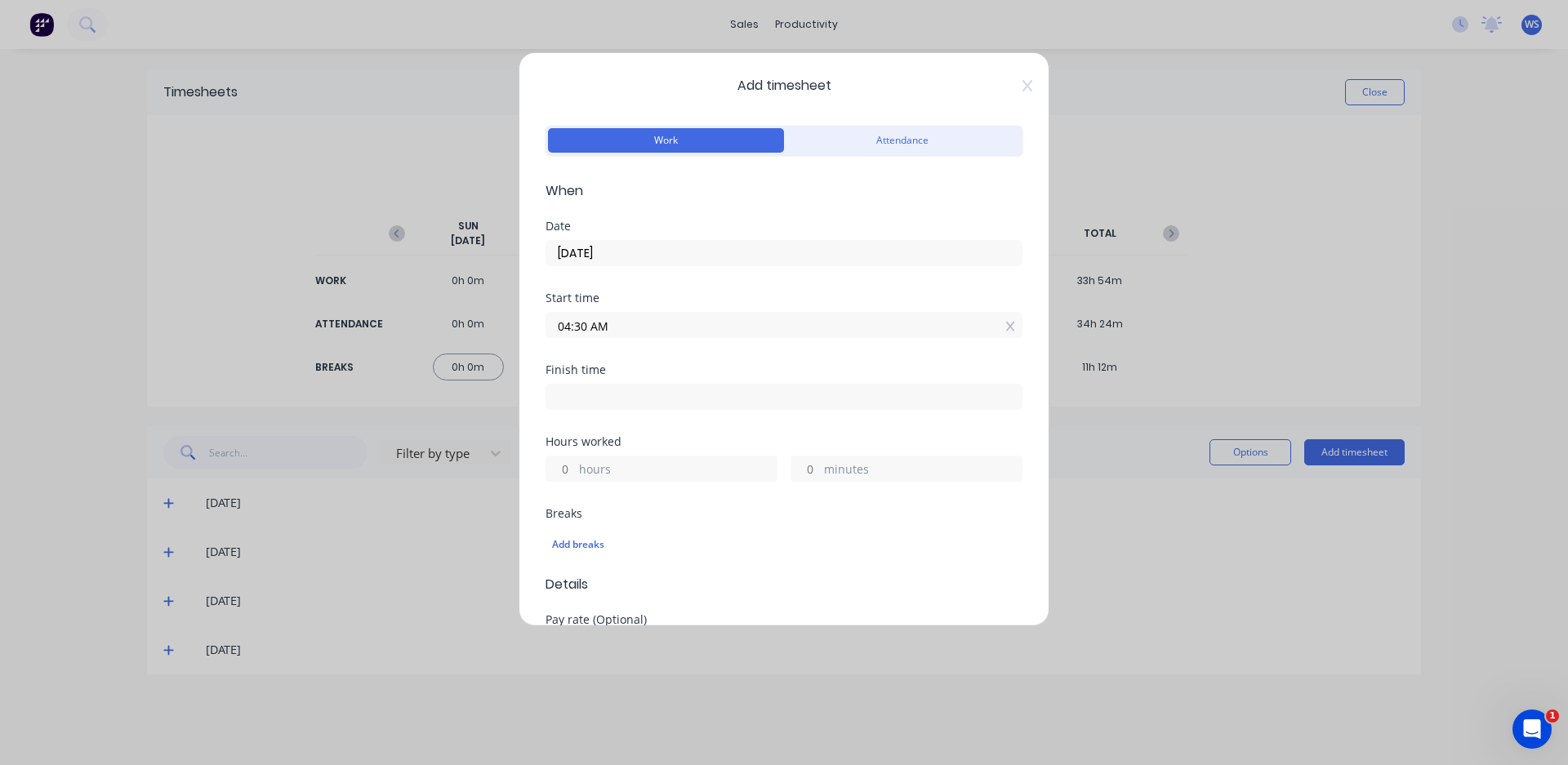
click at [627, 330] on input "04:30 AM" at bounding box center [784, 324] width 475 height 25
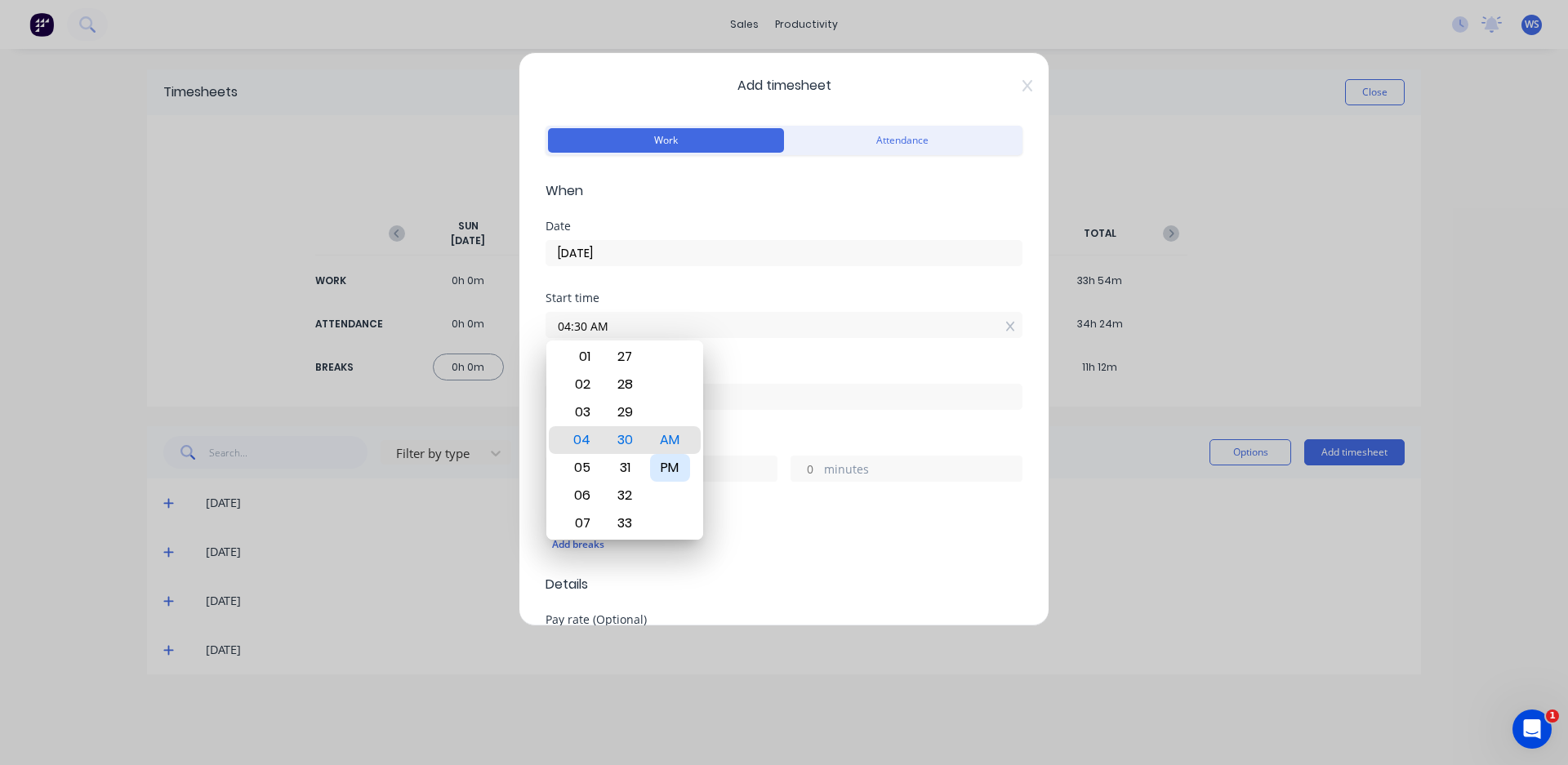
click at [664, 477] on div "PM" at bounding box center [669, 468] width 40 height 28
type input "04:30 PM"
click at [745, 339] on div "Start time 04:30 PM" at bounding box center [784, 328] width 477 height 71
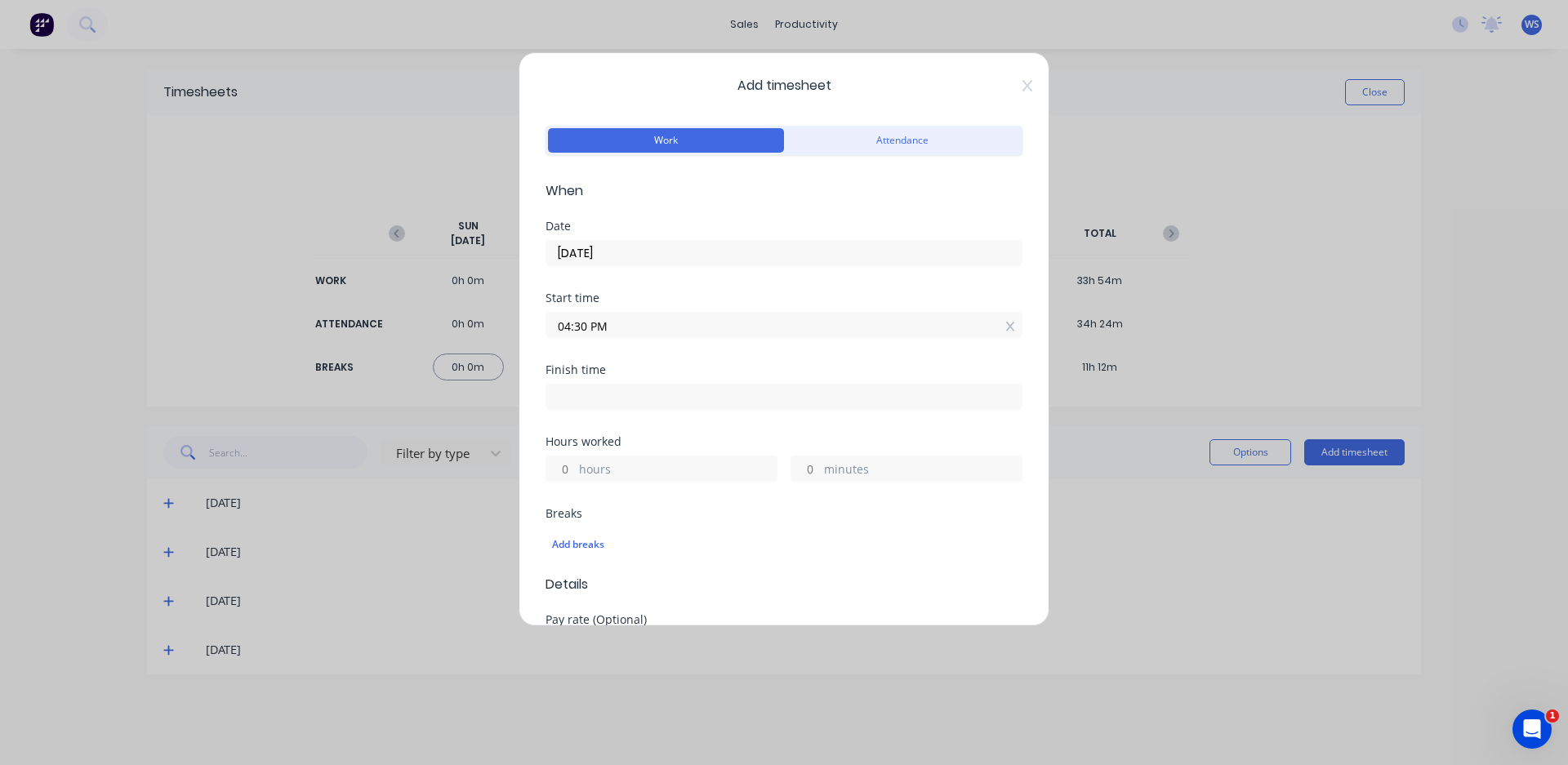
click at [623, 394] on input at bounding box center [784, 397] width 475 height 25
type input "10:44 AM"
type input "18"
type input "14"
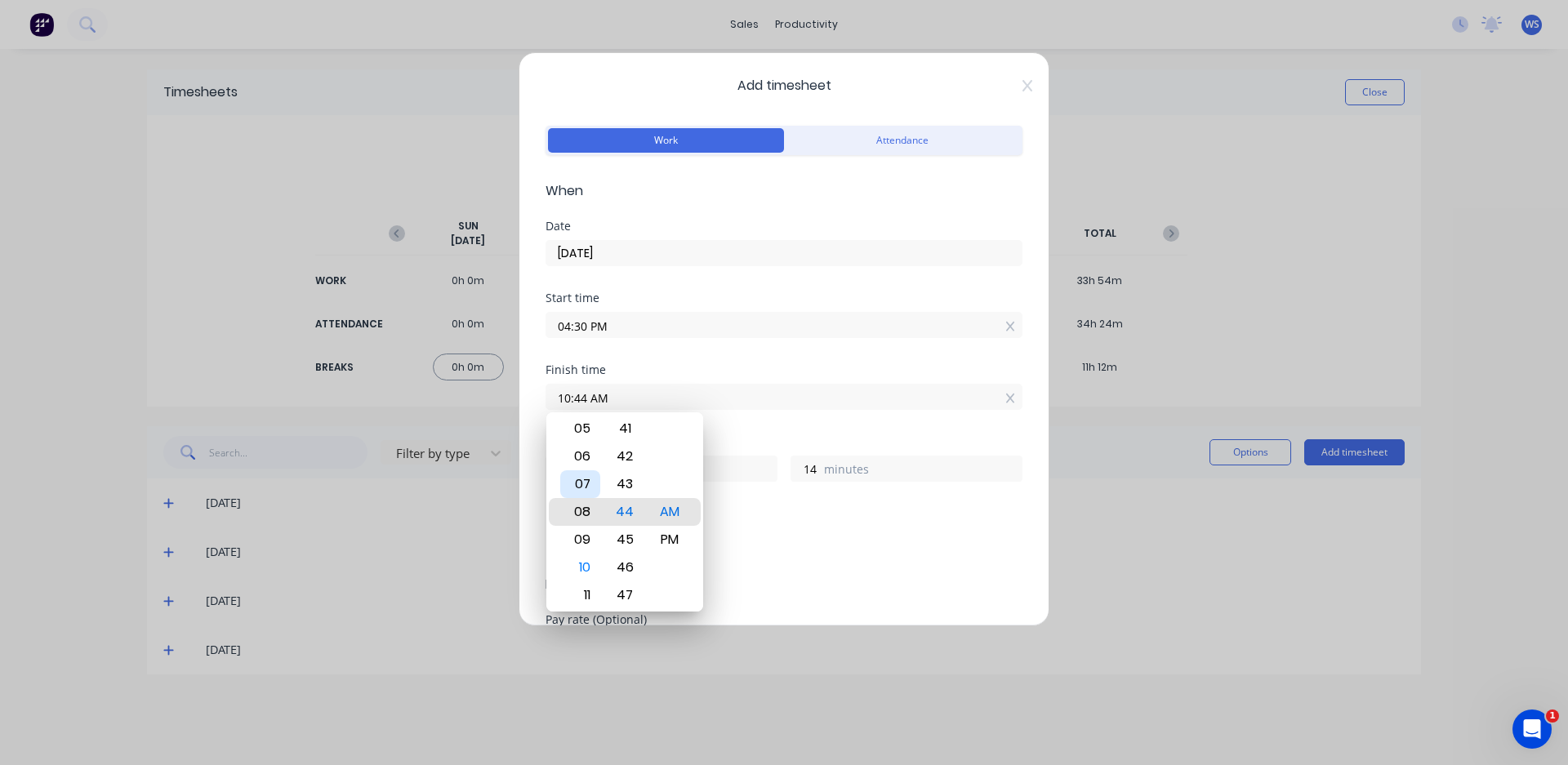
type input "08:44 AM"
type input "16"
click at [583, 431] on div "05" at bounding box center [580, 429] width 40 height 28
type input "05:44 AM"
type input "13"
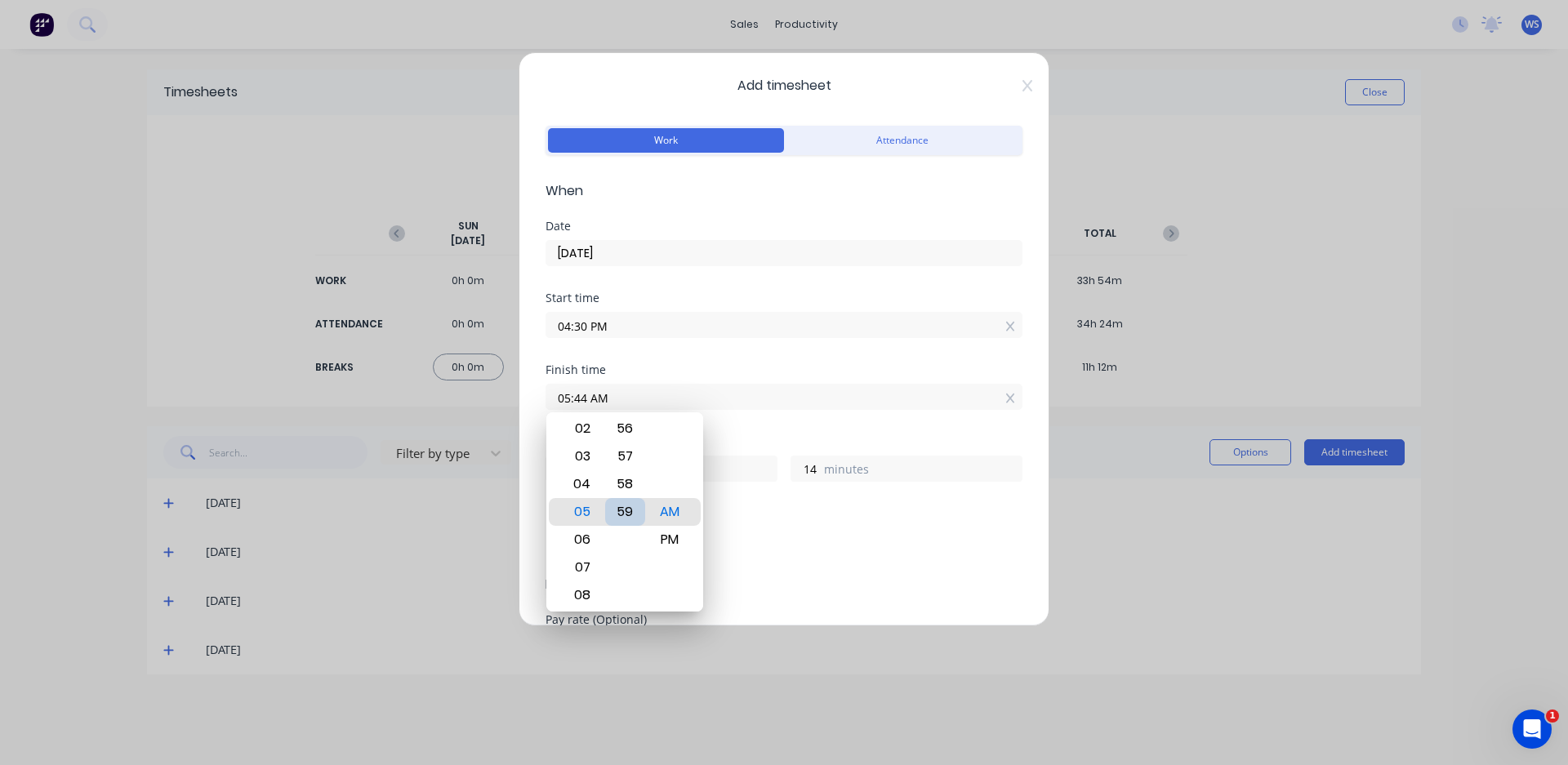
type input "05:59 AM"
type input "29"
type input "05:19 AM"
type input "12"
type input "49"
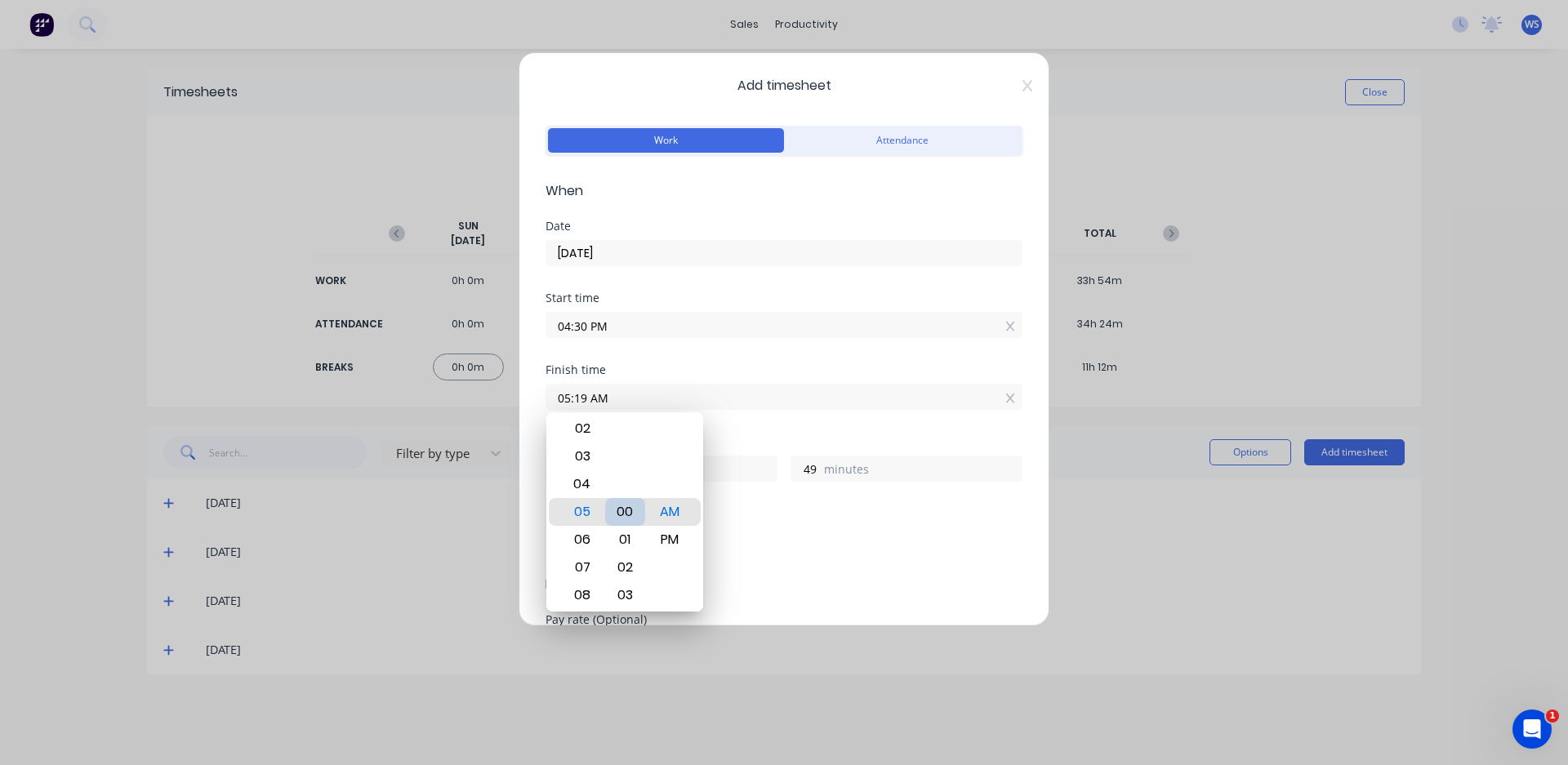
type input "05:00 AM"
type input "30"
click at [623, 515] on div "00" at bounding box center [625, 512] width 40 height 28
click at [661, 536] on div "PM" at bounding box center [669, 540] width 40 height 28
type input "05:00 PM"
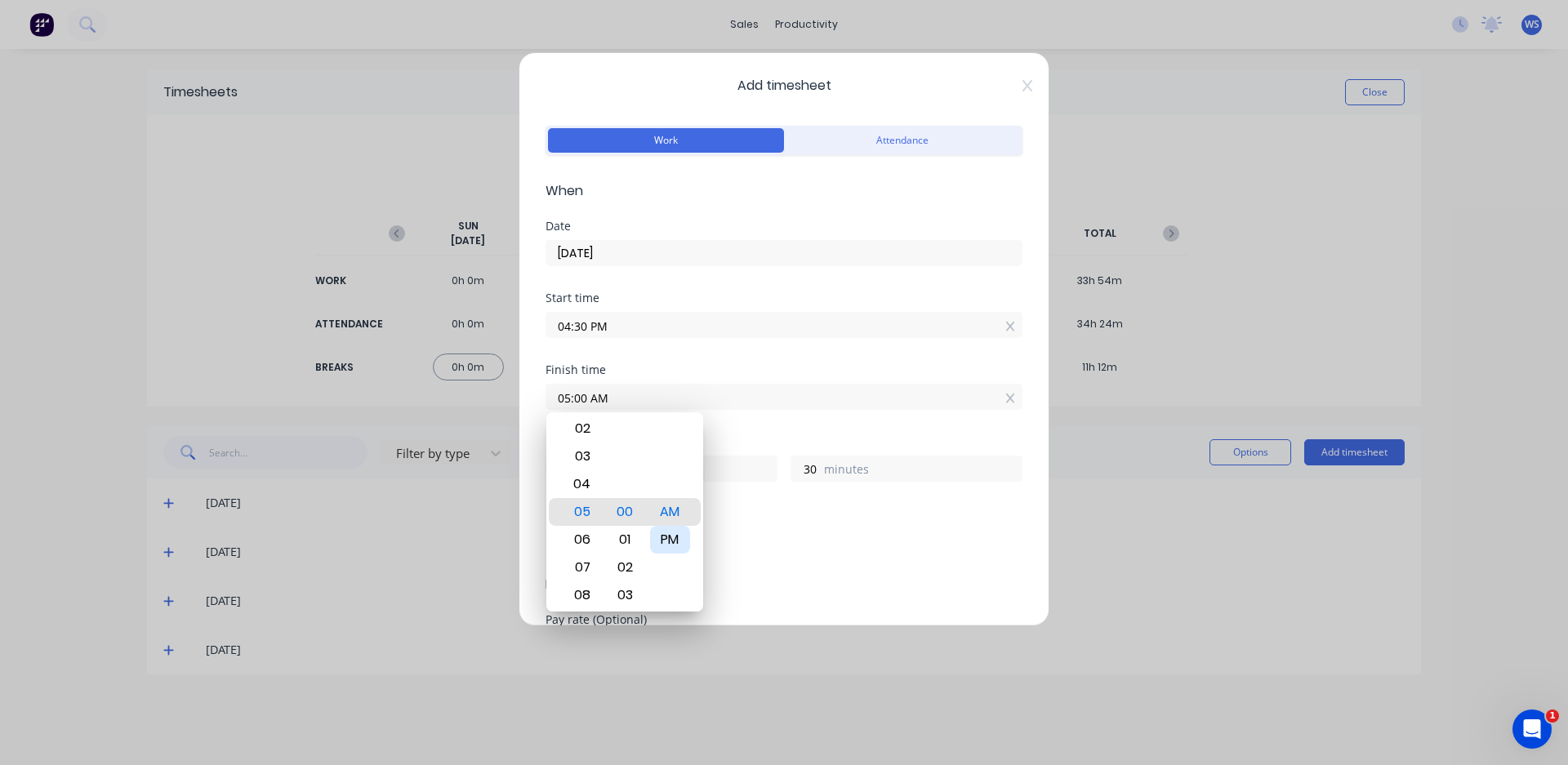
type input "0"
click at [779, 433] on div "Finish time 05:00 PM" at bounding box center [784, 400] width 477 height 71
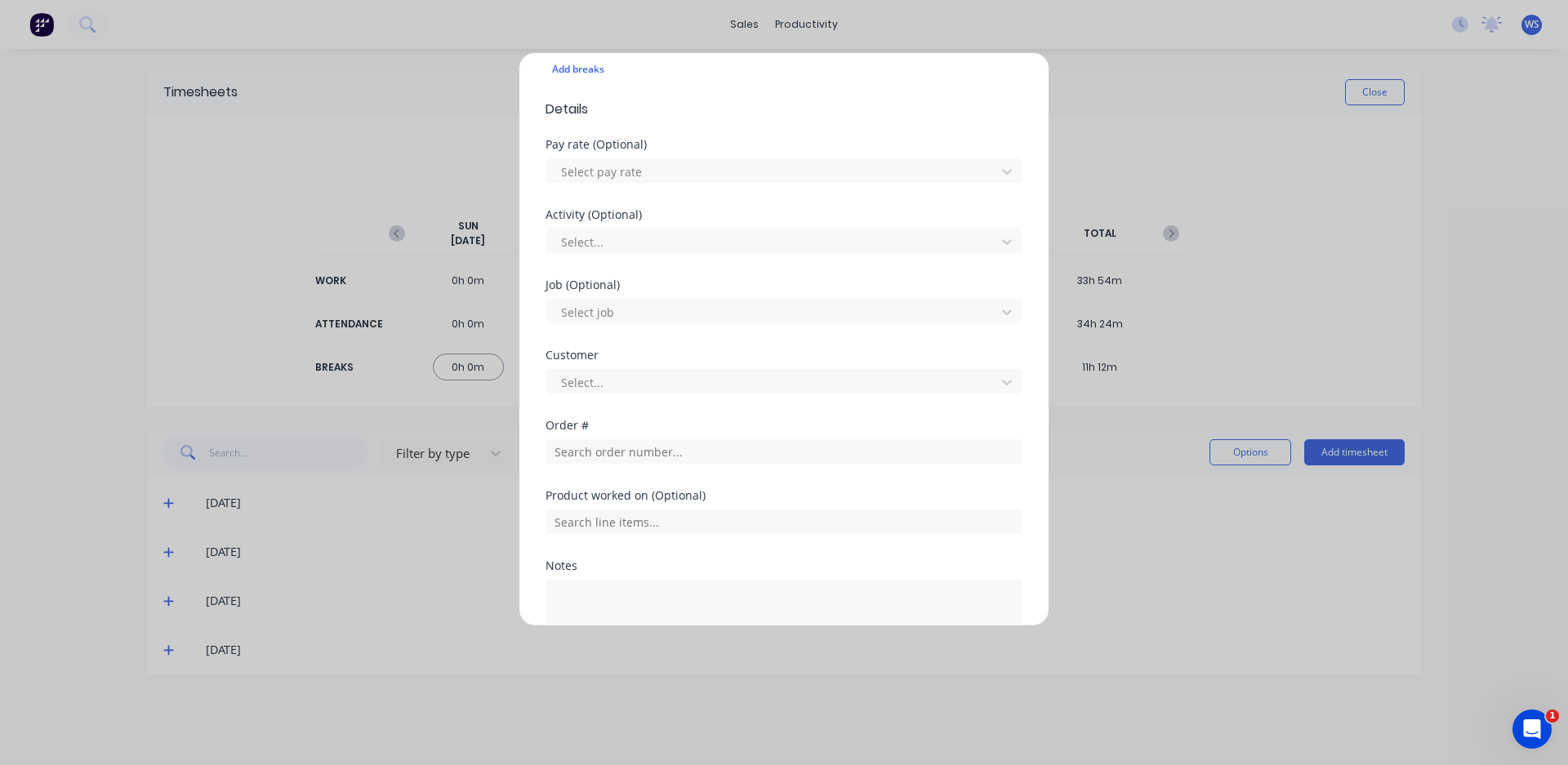
scroll to position [490, 0]
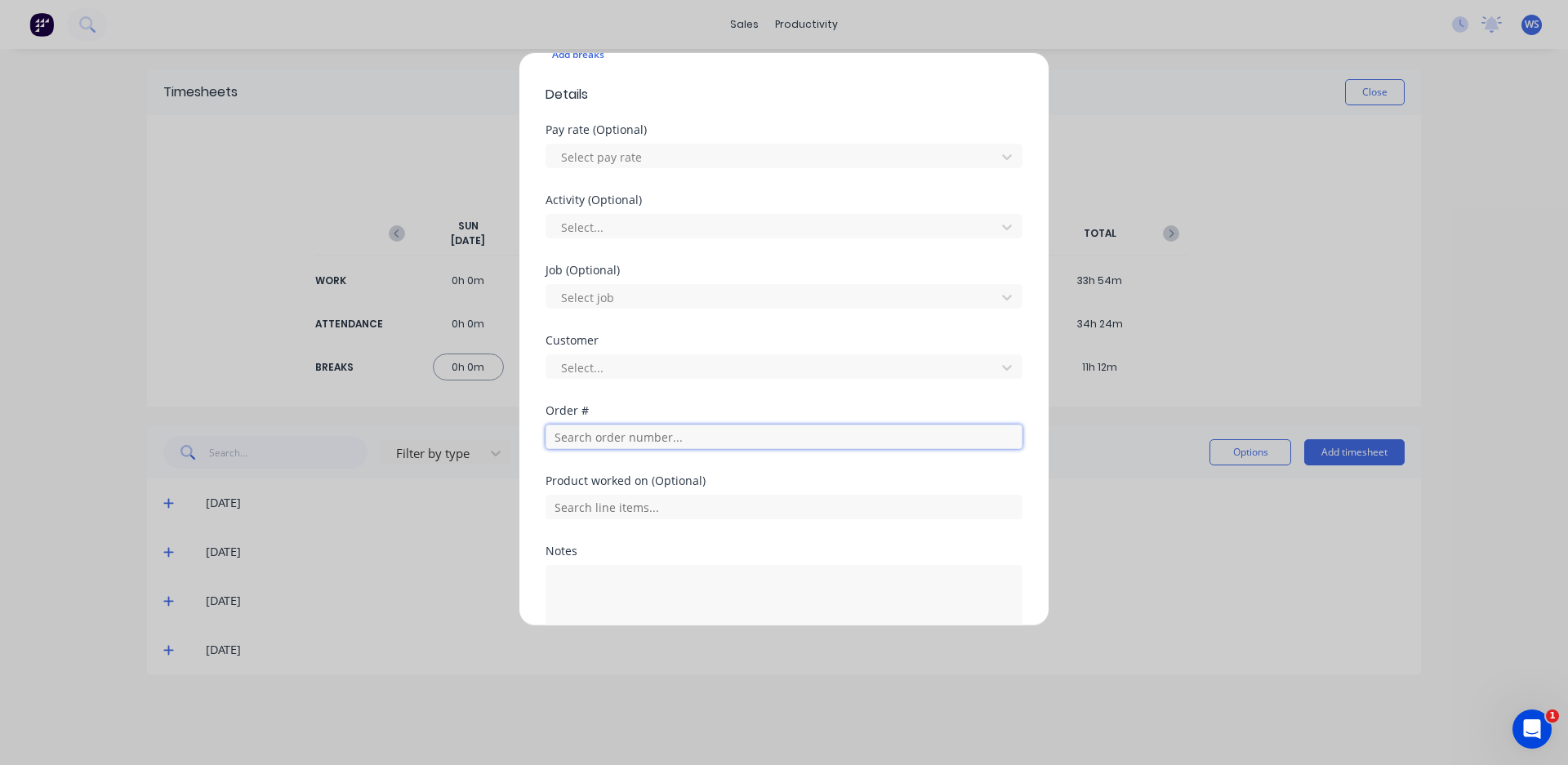
click at [604, 445] on input "text" at bounding box center [784, 437] width 477 height 25
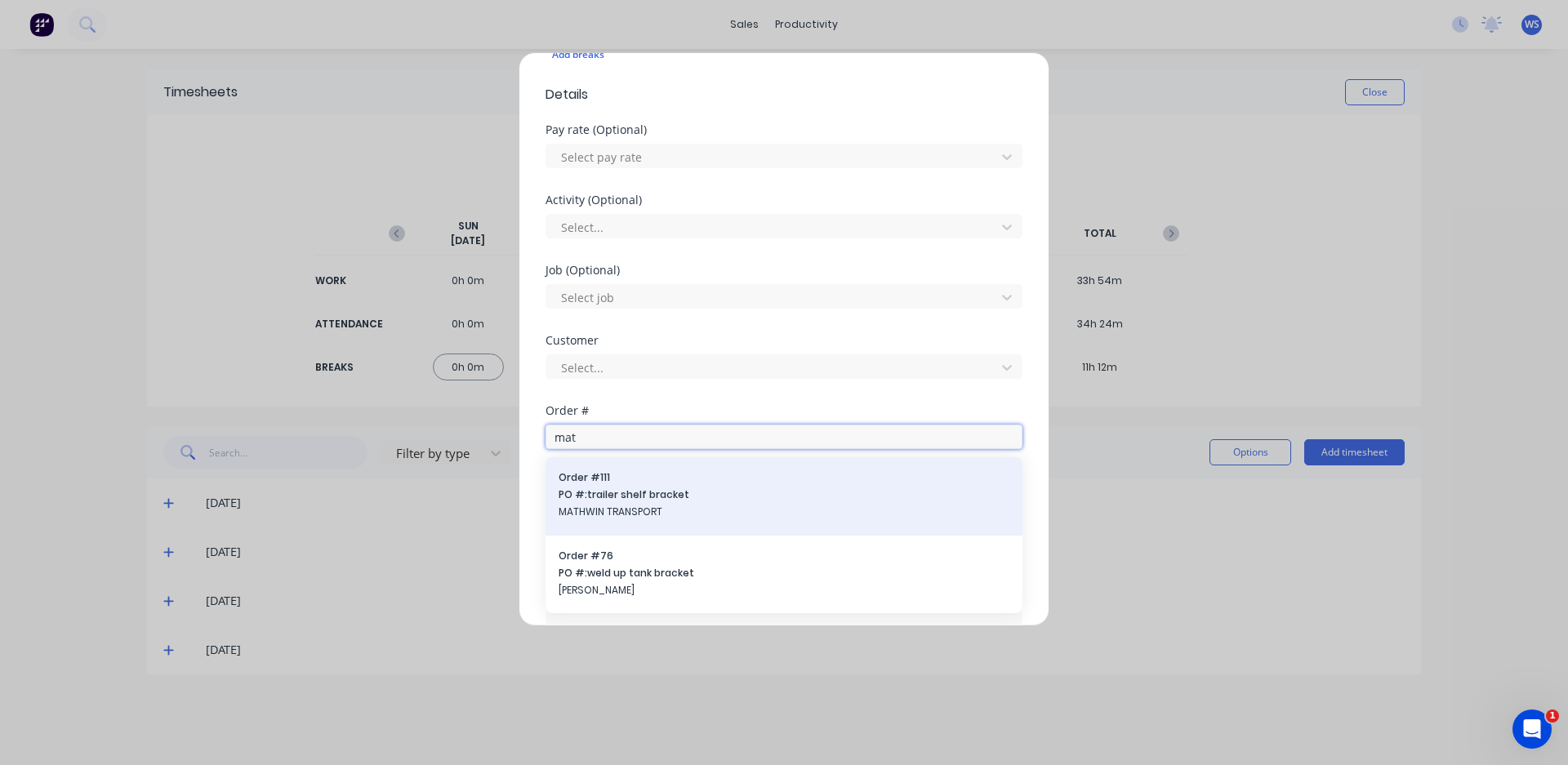
type input "mat"
click at [645, 505] on span "MATHWIN TRANSPORT" at bounding box center [784, 512] width 450 height 15
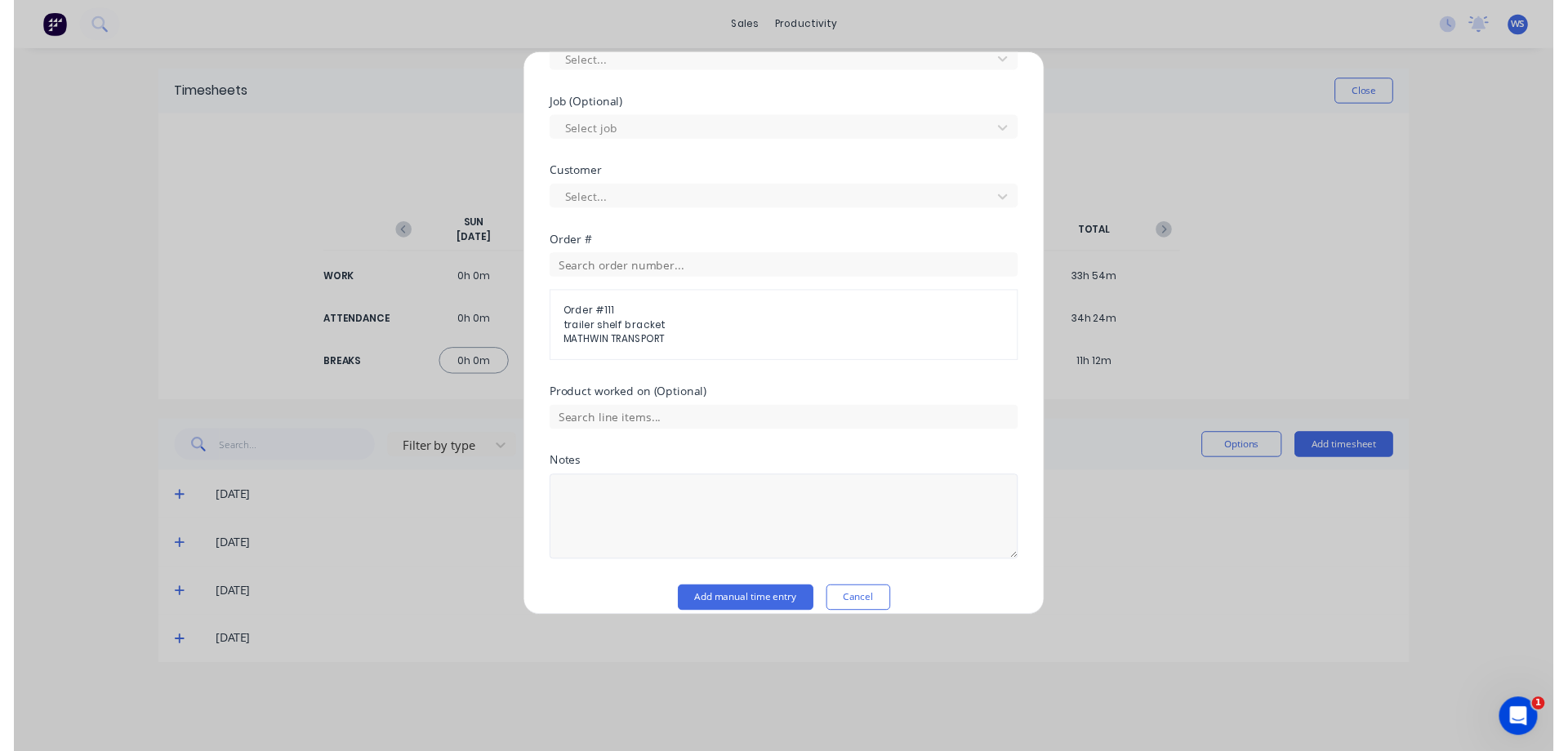
scroll to position [677, 0]
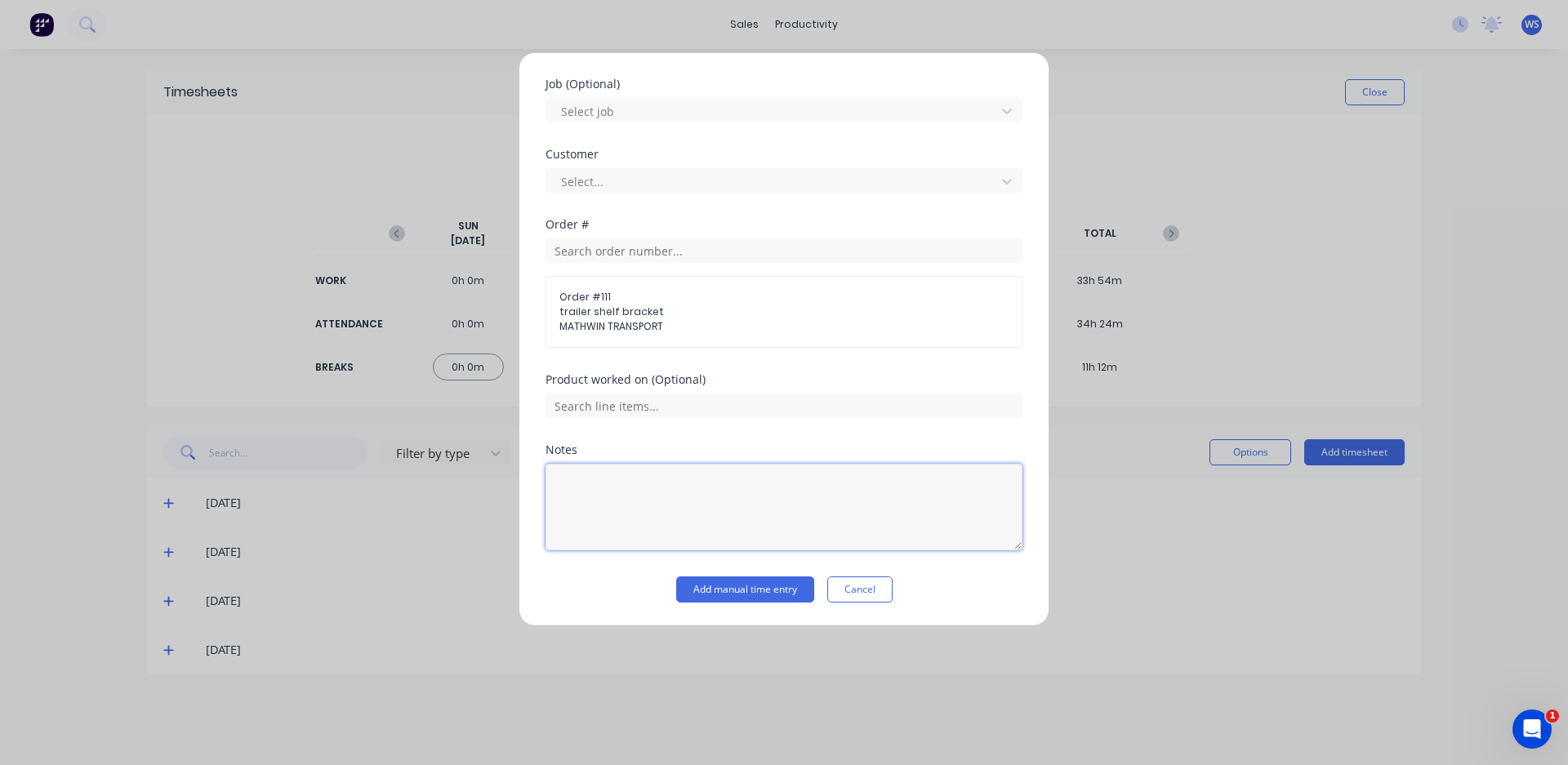
click at [603, 486] on textarea at bounding box center [784, 507] width 477 height 86
type textarea "cut flat bar for bracket, drilled hole"
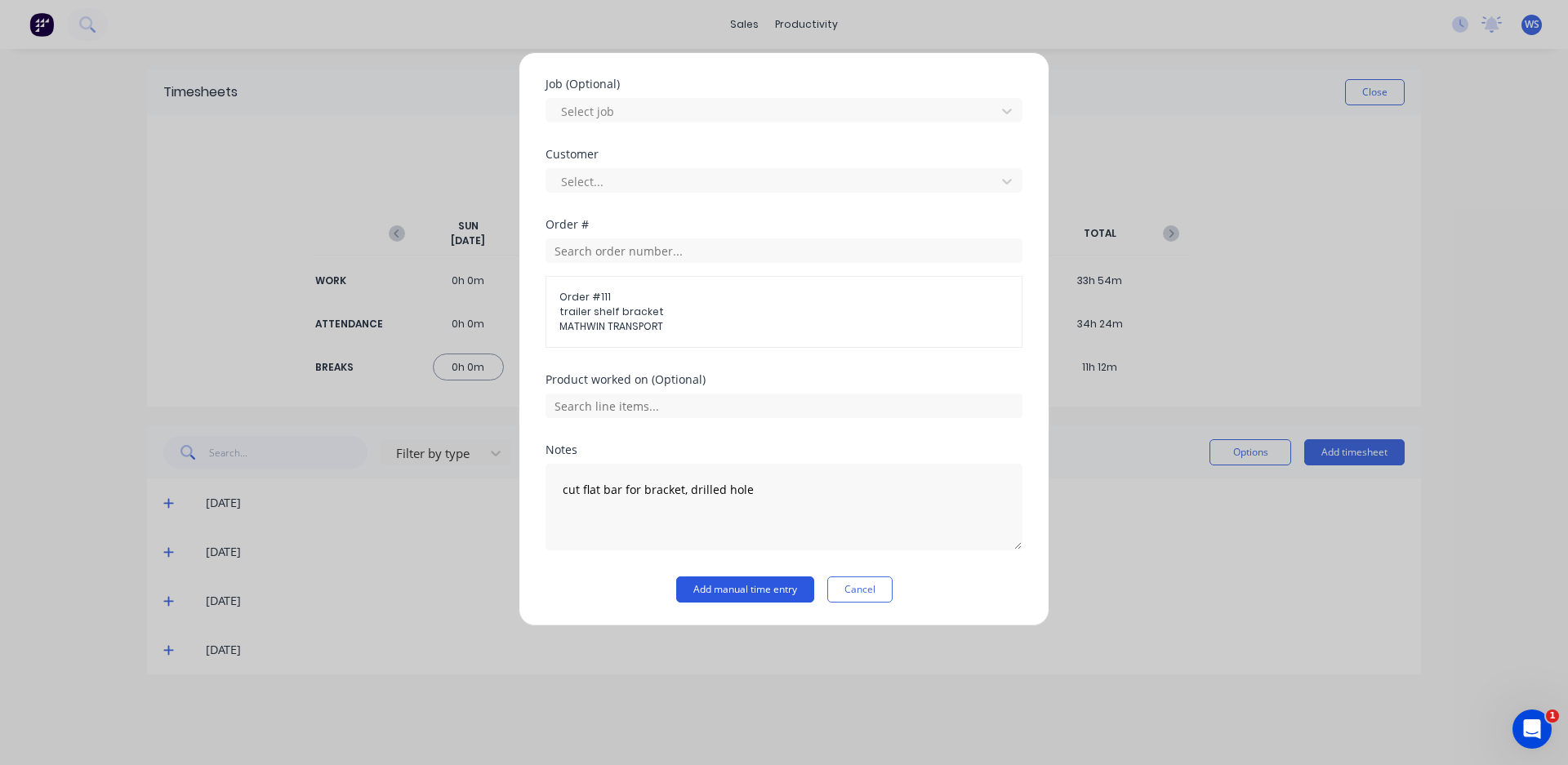
click at [756, 589] on button "Add manual time entry" at bounding box center [745, 589] width 138 height 26
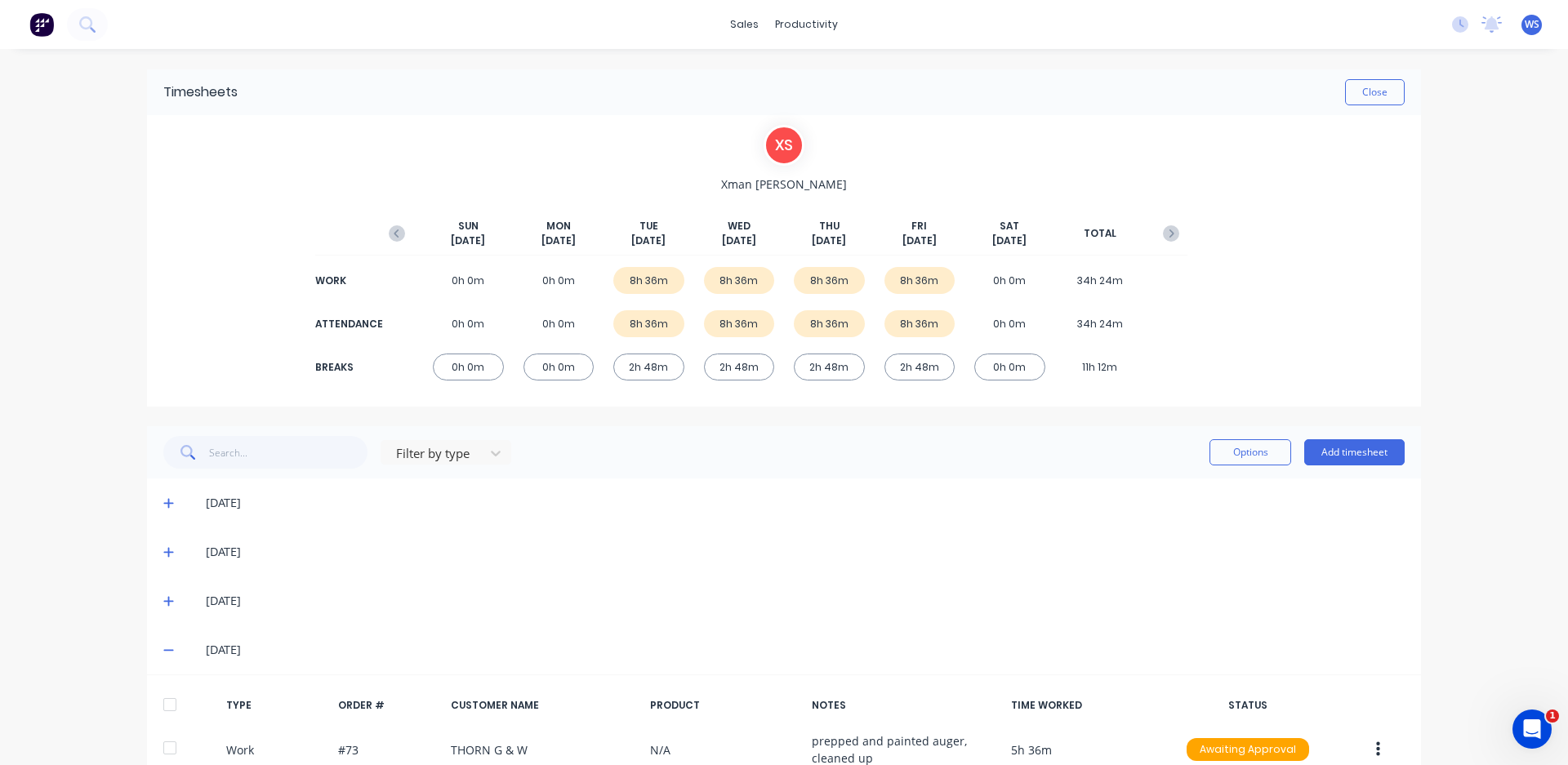
click at [40, 21] on img at bounding box center [42, 24] width 25 height 25
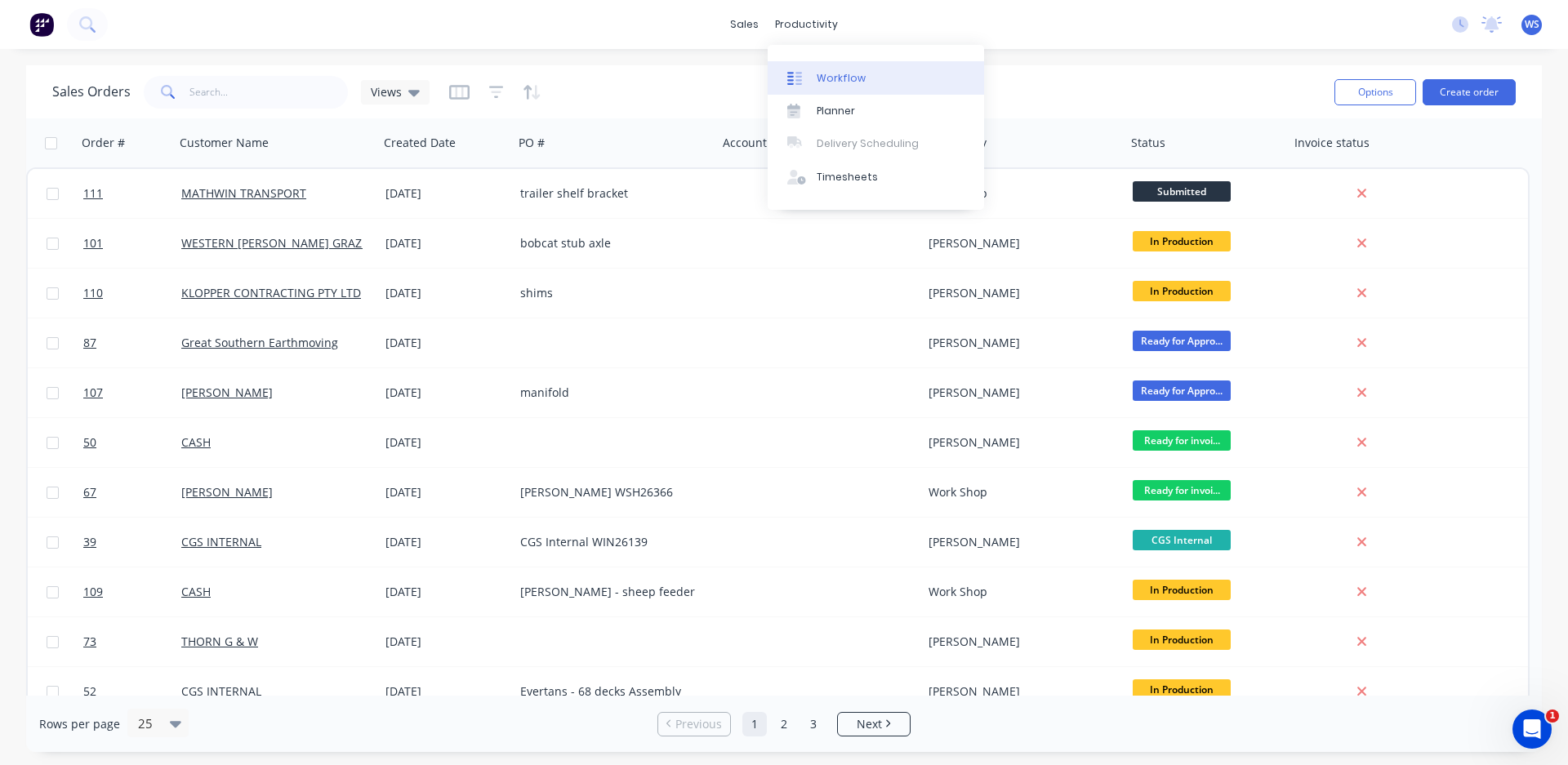
click at [834, 83] on div "Workflow" at bounding box center [840, 78] width 49 height 15
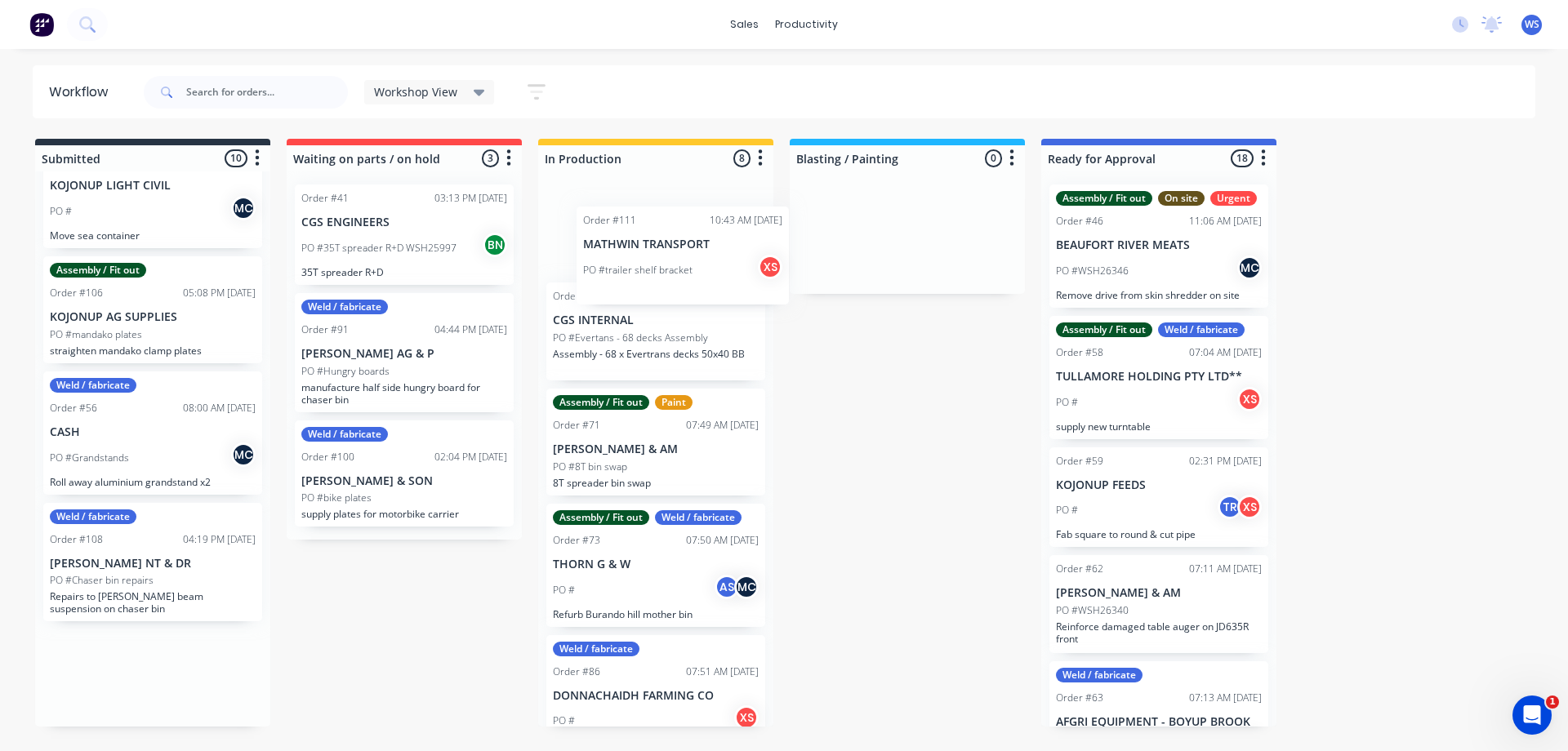
drag, startPoint x: 165, startPoint y: 685, endPoint x: 686, endPoint y: 240, distance: 685.2
click at [686, 240] on div "Submitted 10 Sort By Created date Required date Order number Customer name Most…" at bounding box center [1113, 433] width 2249 height 588
